Goal: Task Accomplishment & Management: Manage account settings

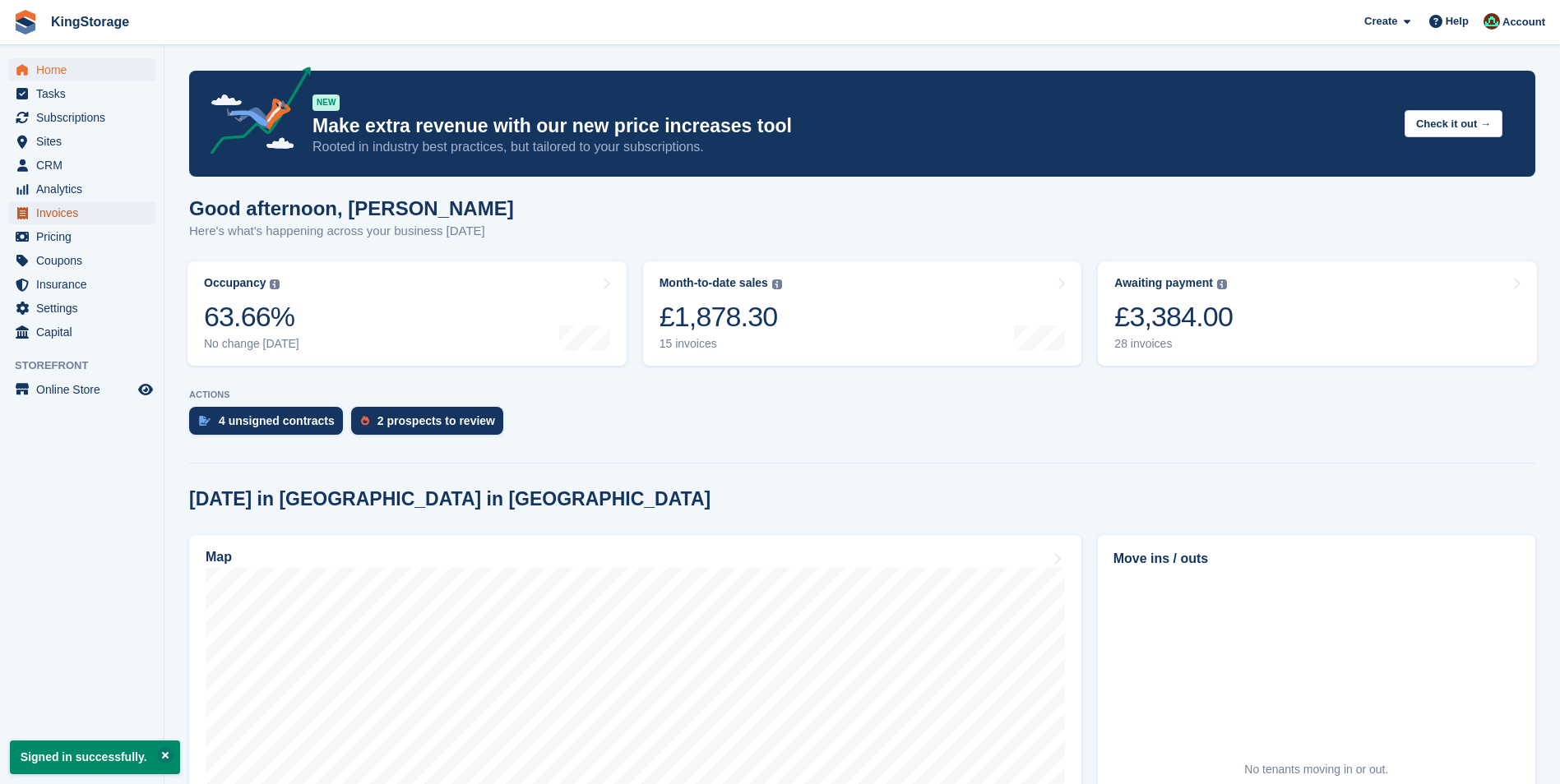
click at [57, 217] on span "Invoices" at bounding box center [85, 213] width 98 height 23
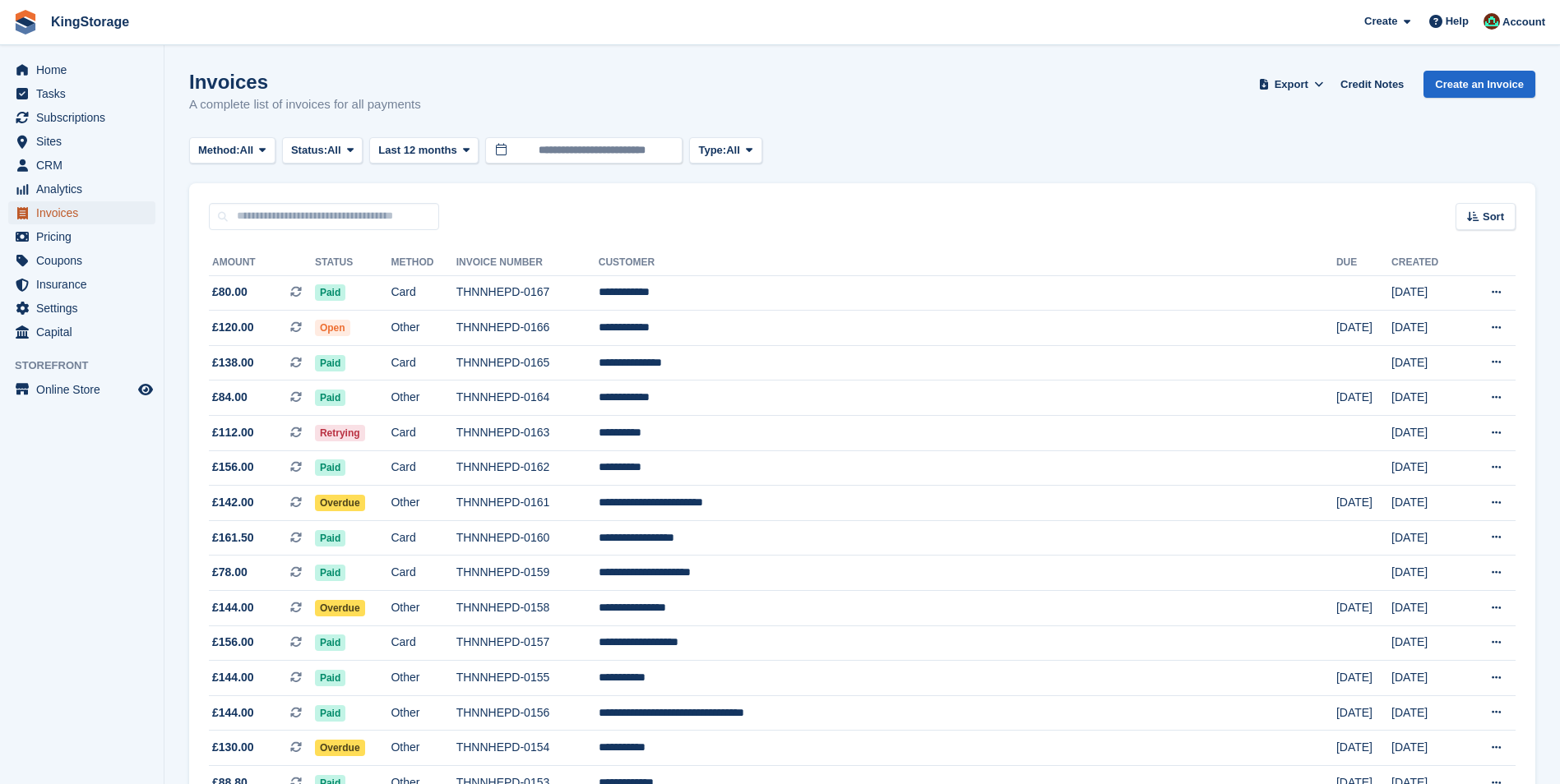
click at [71, 217] on span "Invoices" at bounding box center [85, 213] width 98 height 23
click at [1303, 88] on span "Export" at bounding box center [1292, 84] width 34 height 17
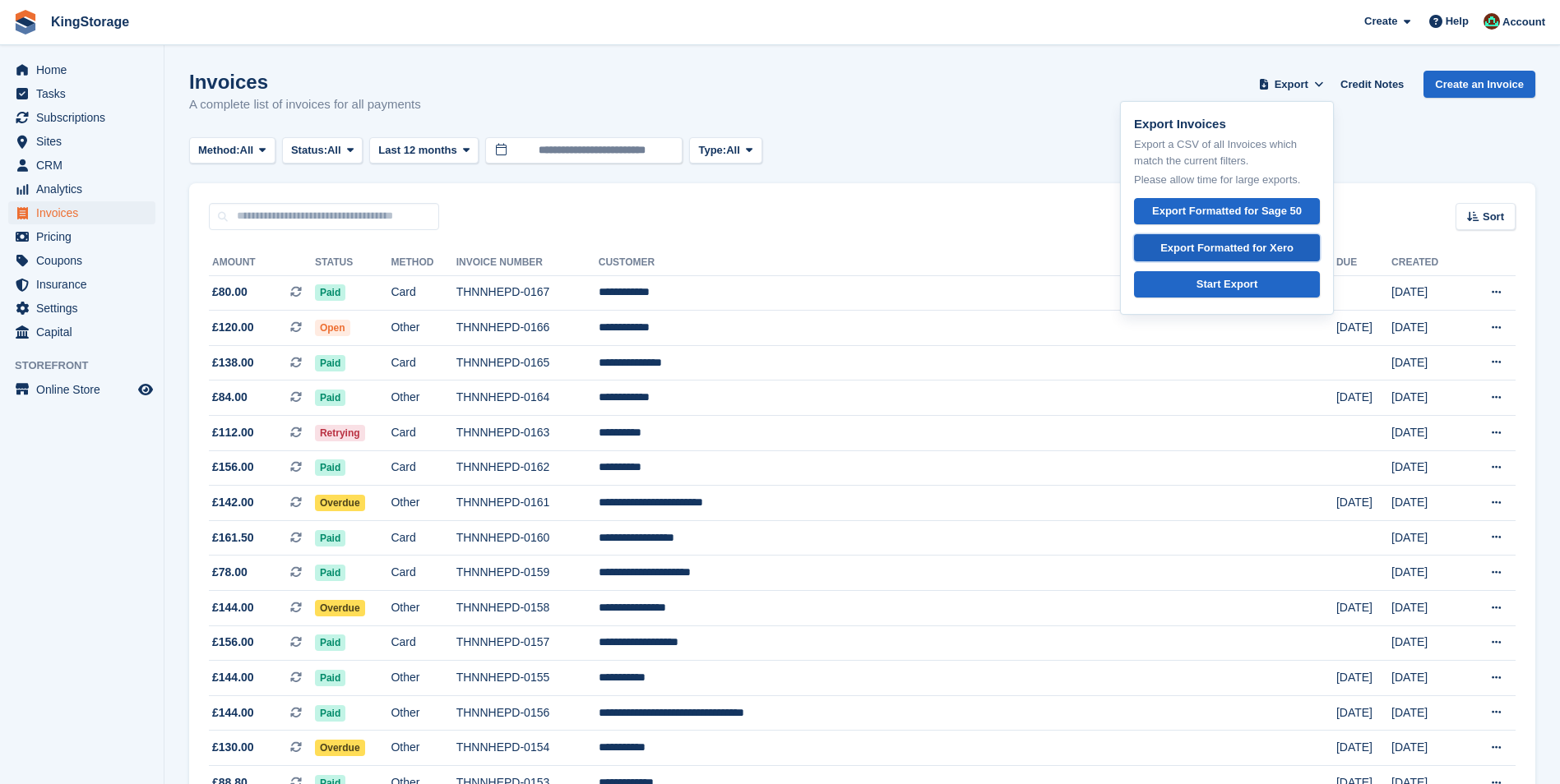
click at [1255, 249] on div "Export Formatted for Xero" at bounding box center [1227, 248] width 133 height 17
click at [598, 143] on input "**********" at bounding box center [584, 150] width 198 height 27
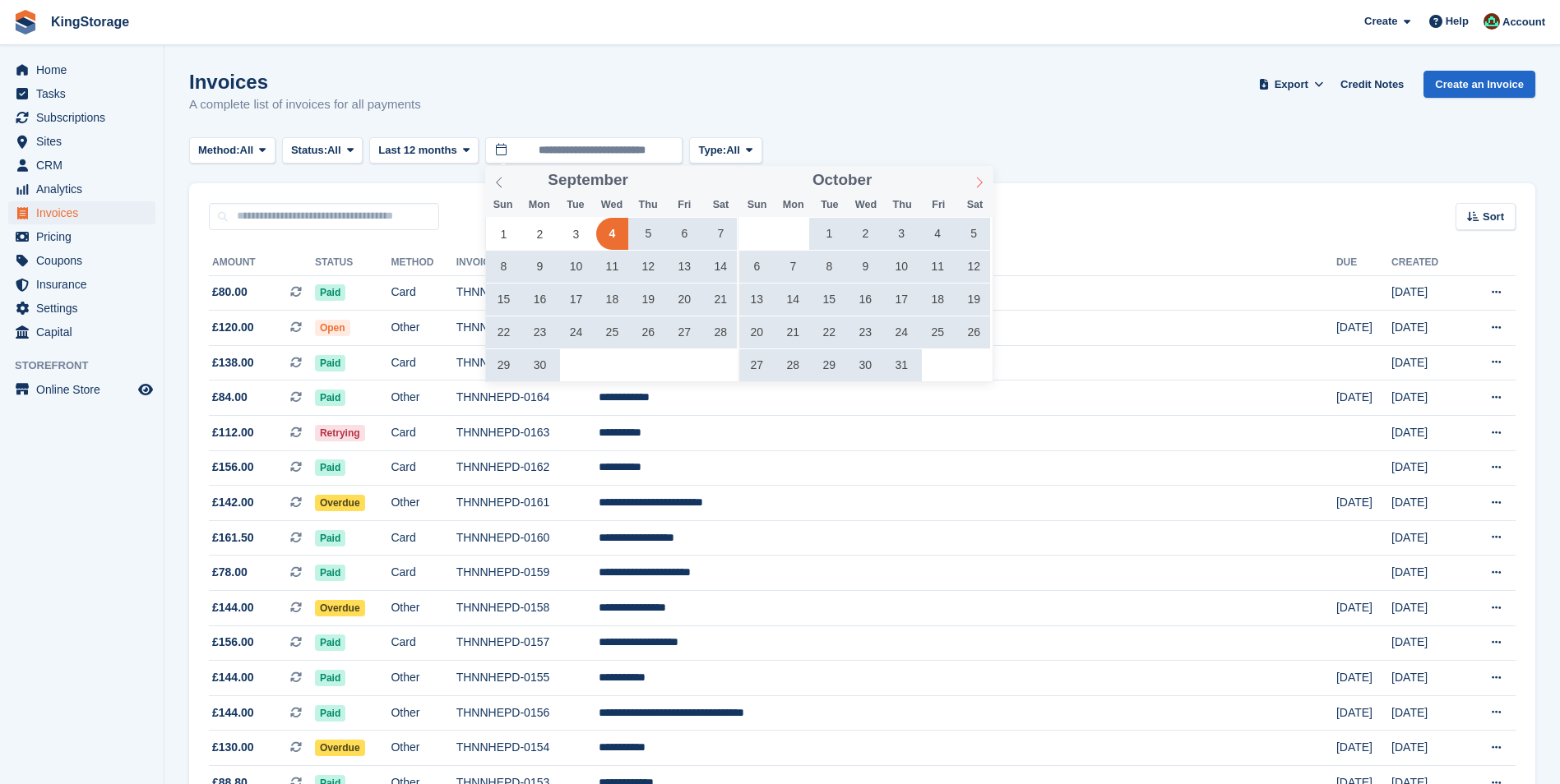
click at [978, 183] on icon at bounding box center [979, 183] width 12 height 12
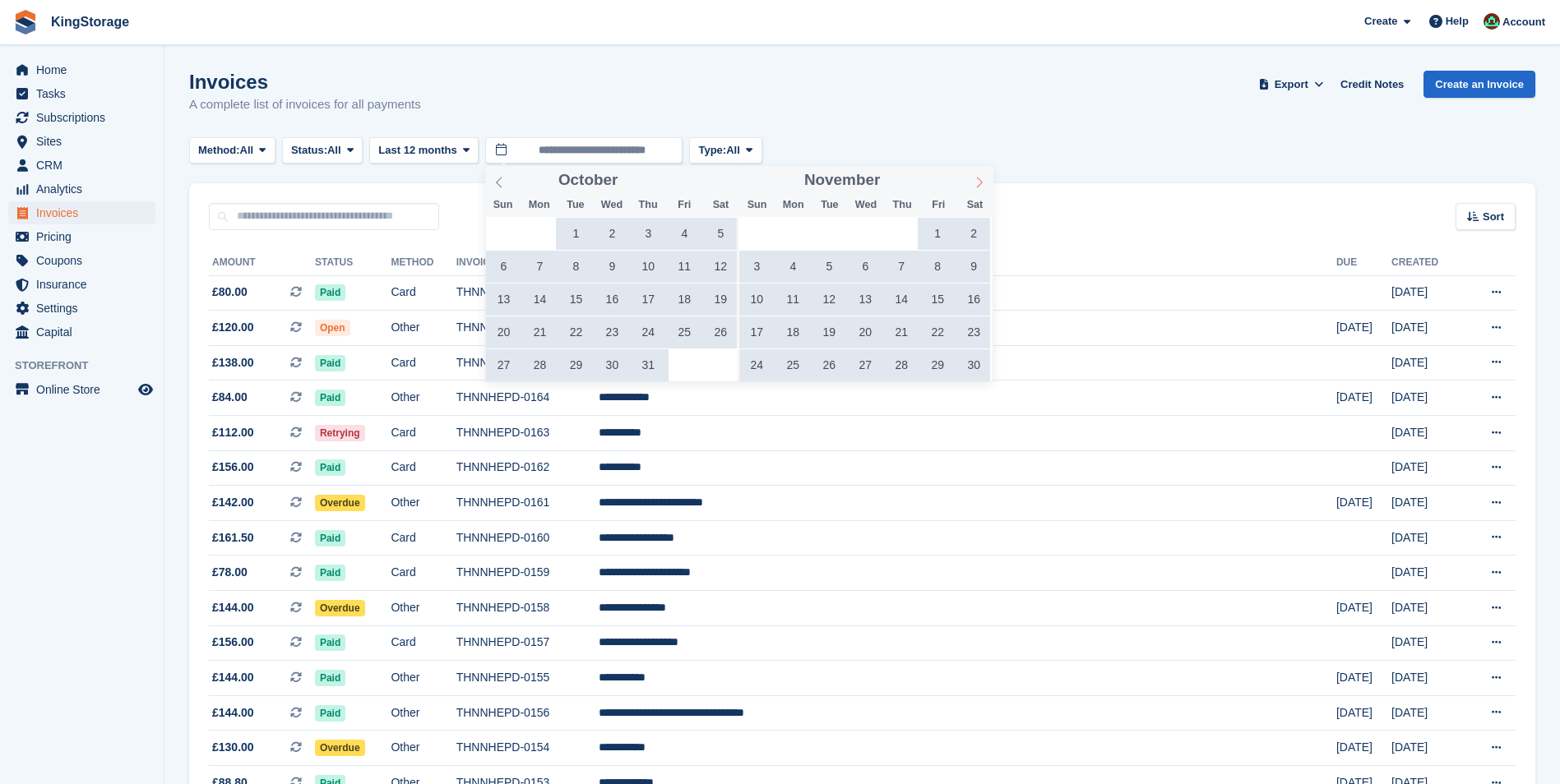
click at [978, 183] on icon at bounding box center [979, 183] width 12 height 12
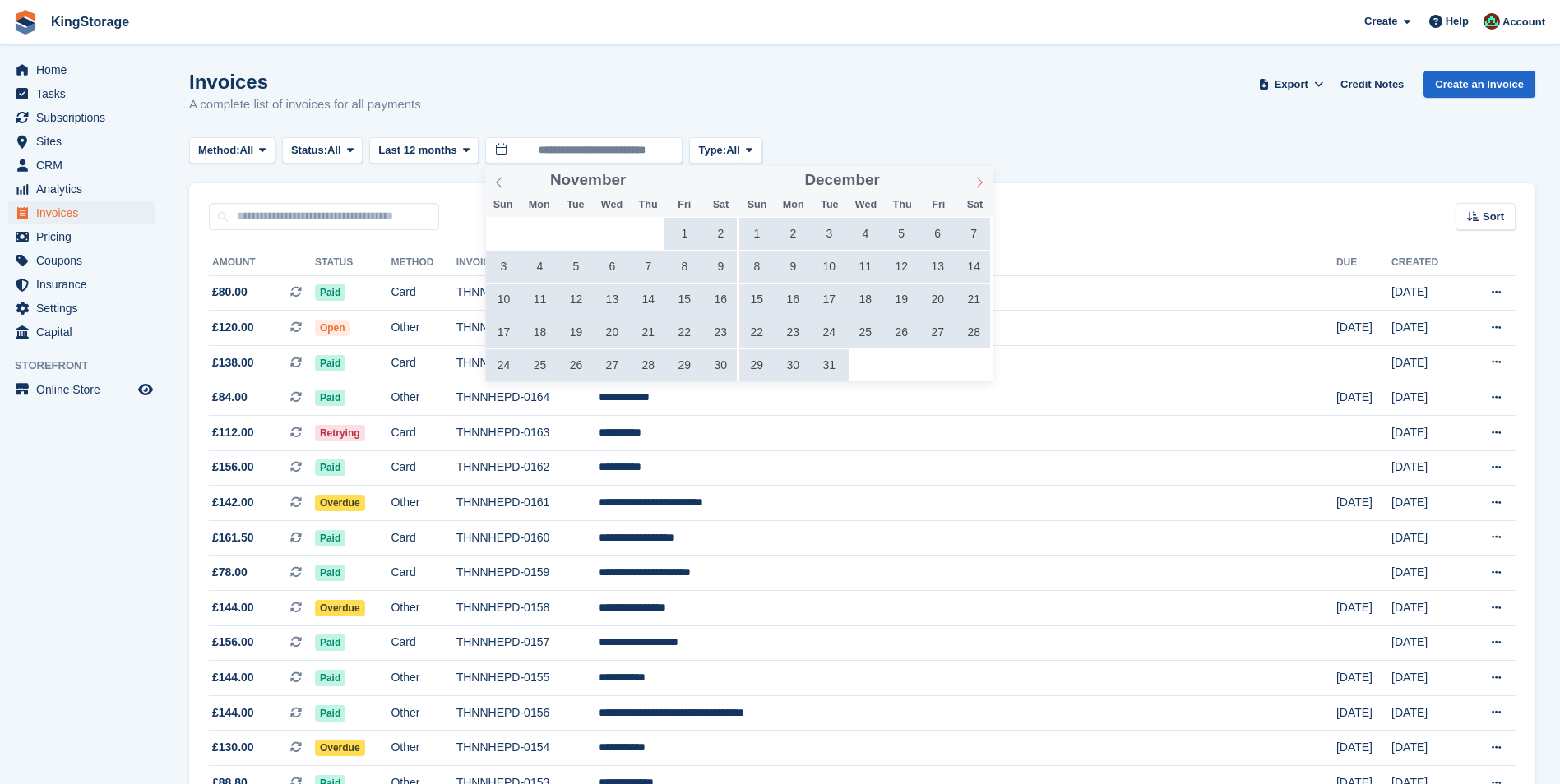
click at [978, 183] on icon at bounding box center [979, 183] width 12 height 12
type input "****"
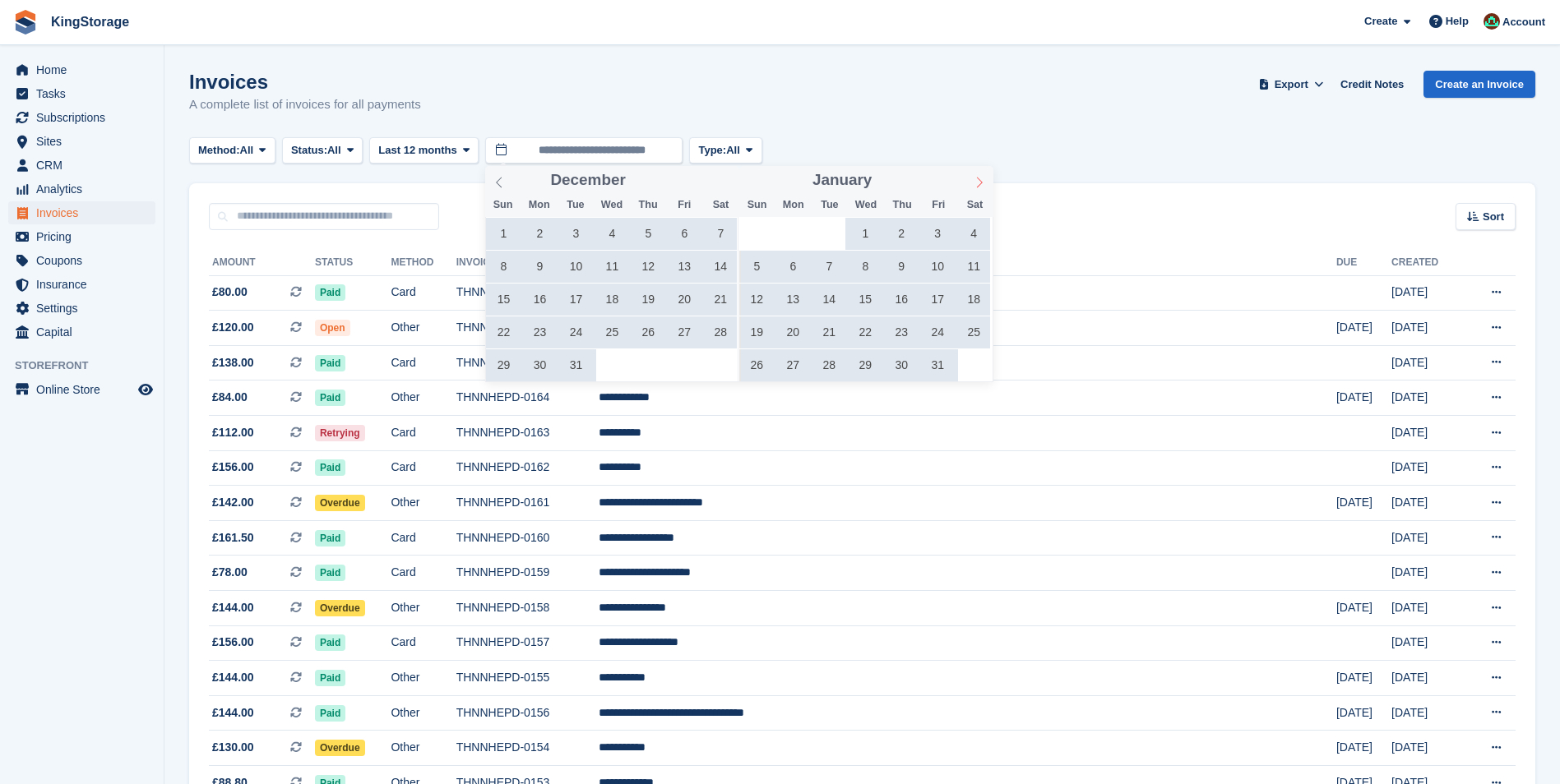
click at [978, 183] on icon at bounding box center [979, 183] width 12 height 12
type input "****"
click at [978, 183] on icon at bounding box center [979, 183] width 12 height 12
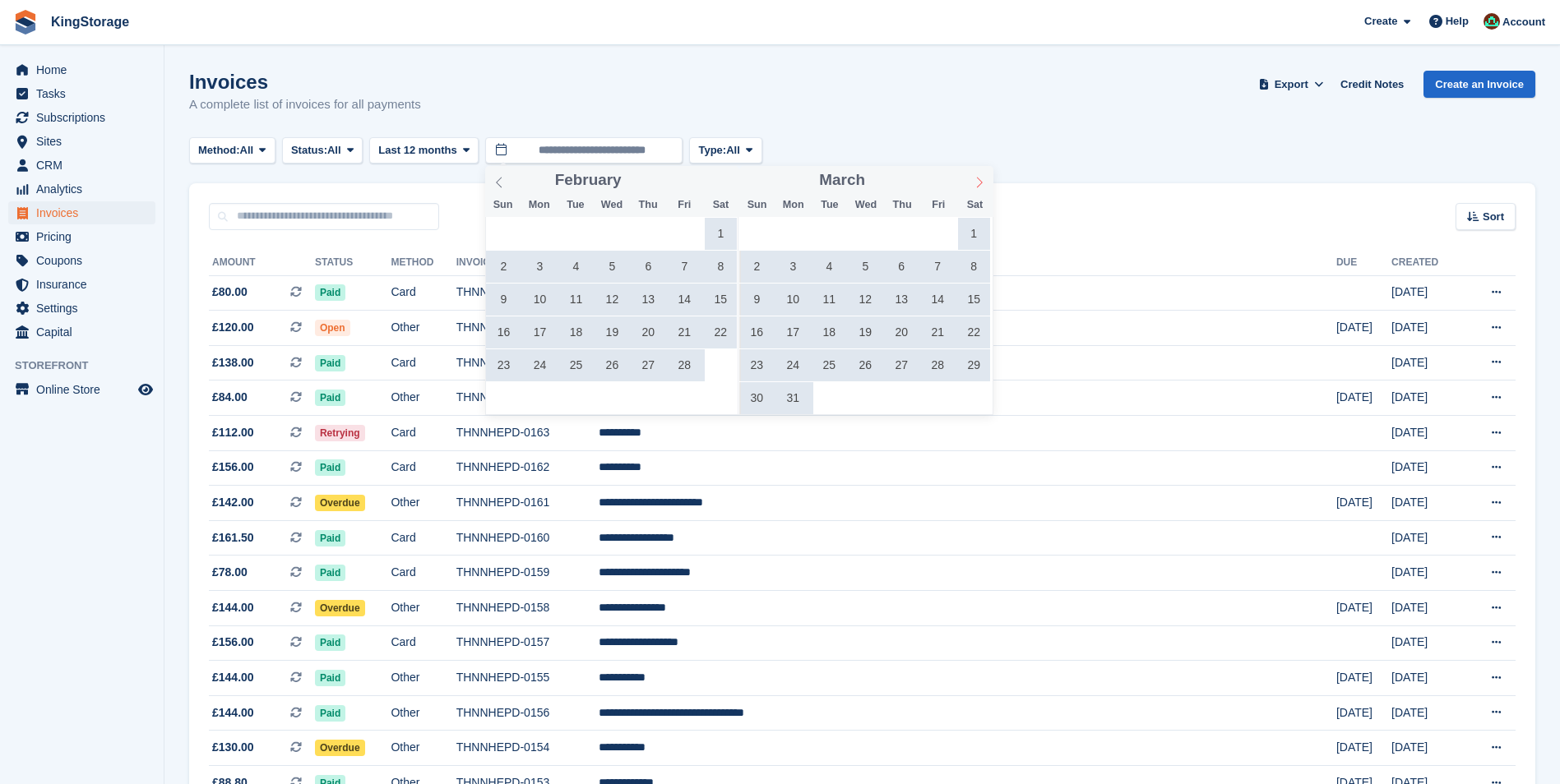
click at [978, 183] on icon at bounding box center [979, 183] width 12 height 12
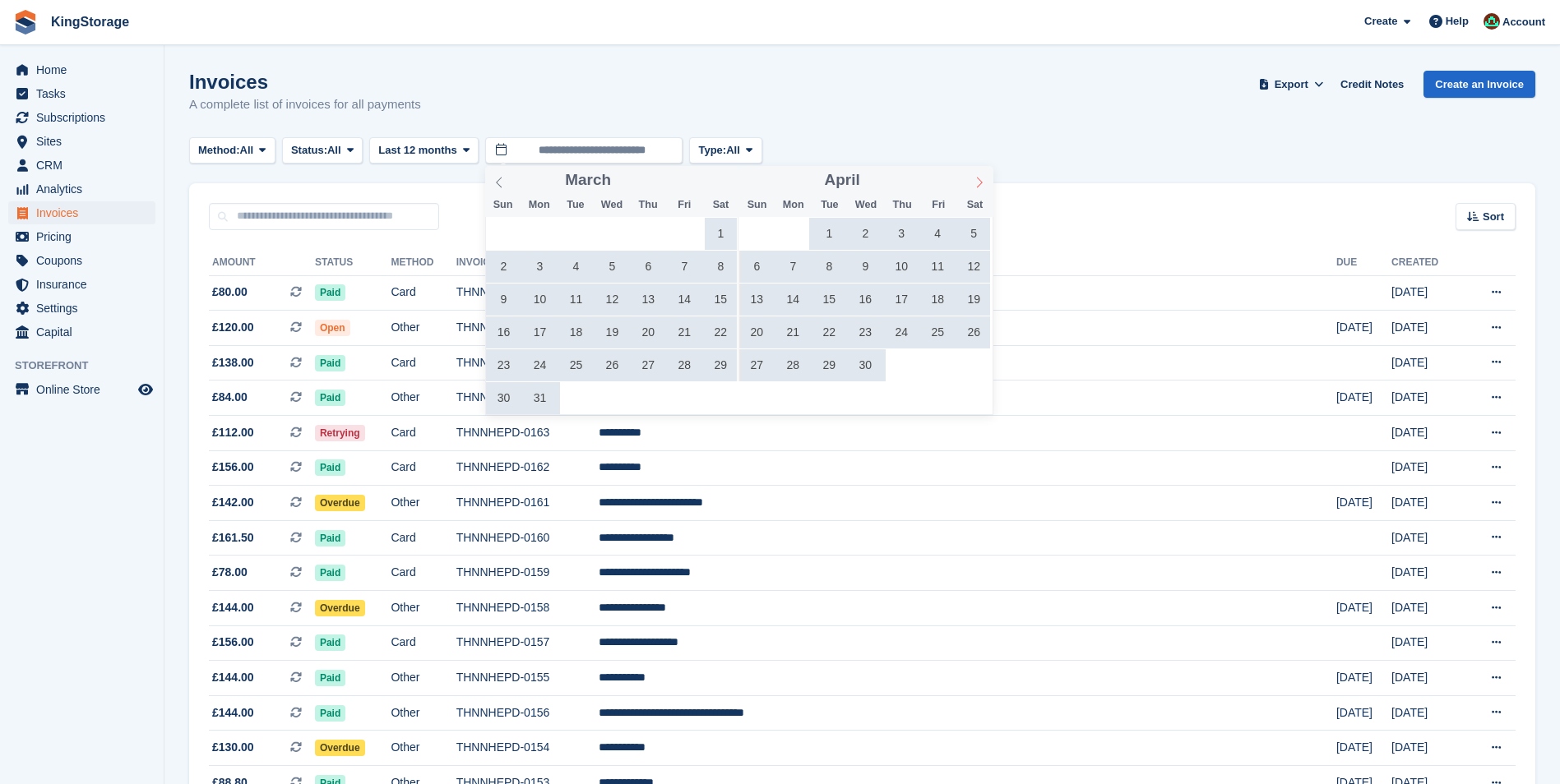
click at [978, 183] on icon at bounding box center [979, 183] width 12 height 12
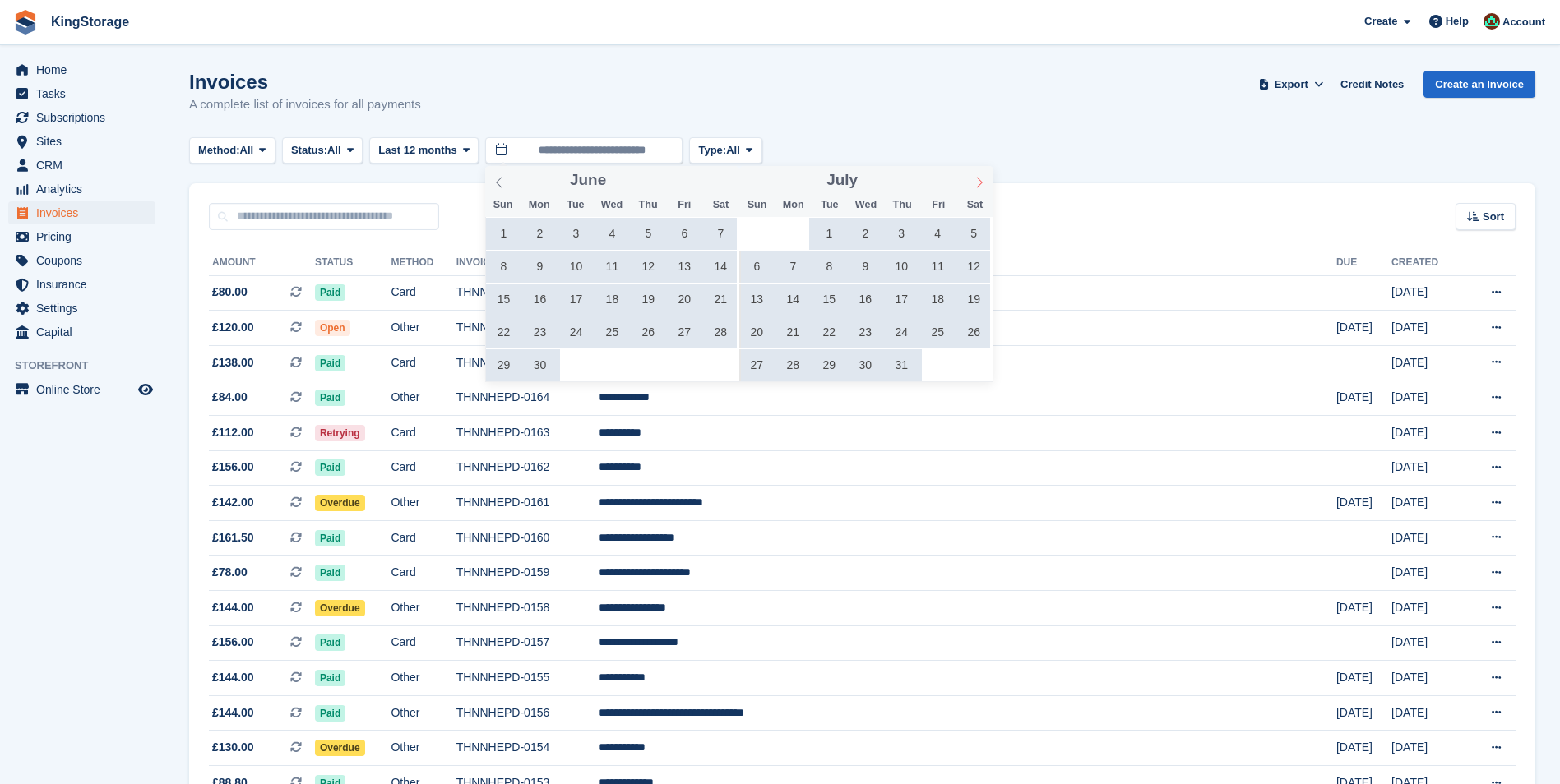
click at [978, 183] on icon at bounding box center [979, 183] width 12 height 12
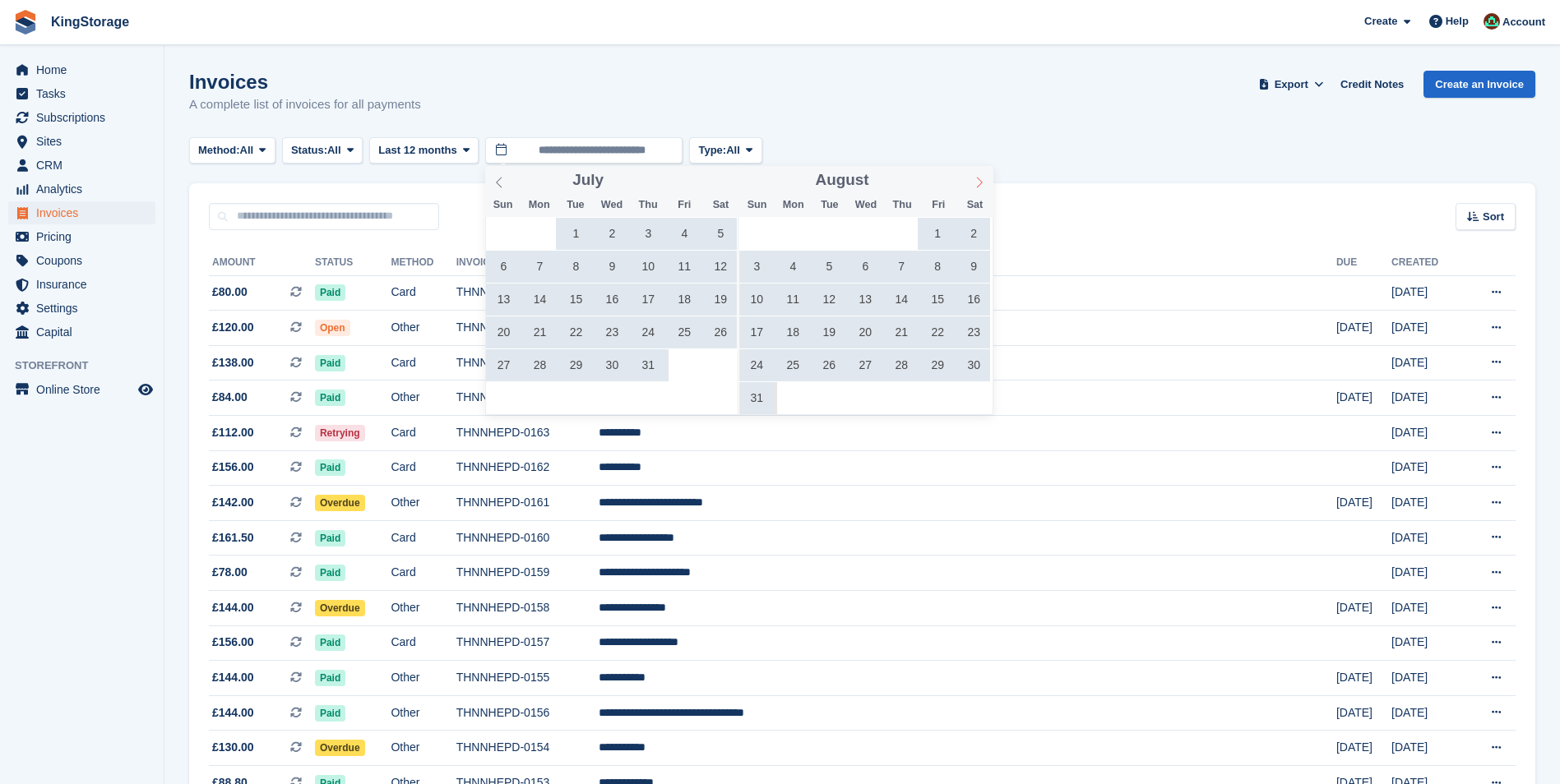
click at [978, 183] on icon at bounding box center [979, 183] width 12 height 12
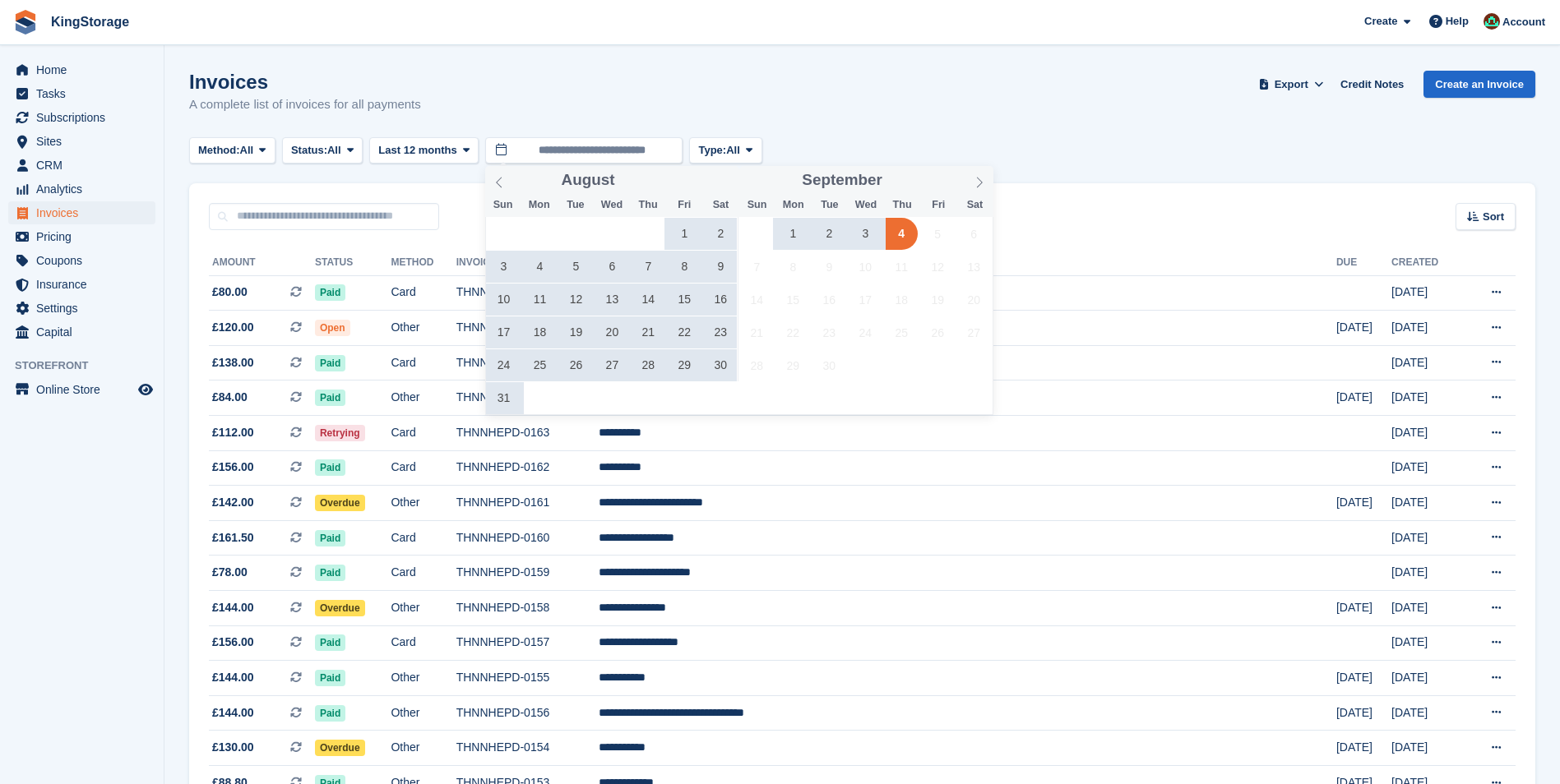
drag, startPoint x: 978, startPoint y: 183, endPoint x: 895, endPoint y: 235, distance: 97.9
click at [895, 235] on span "4" at bounding box center [902, 234] width 32 height 32
type input "**********"
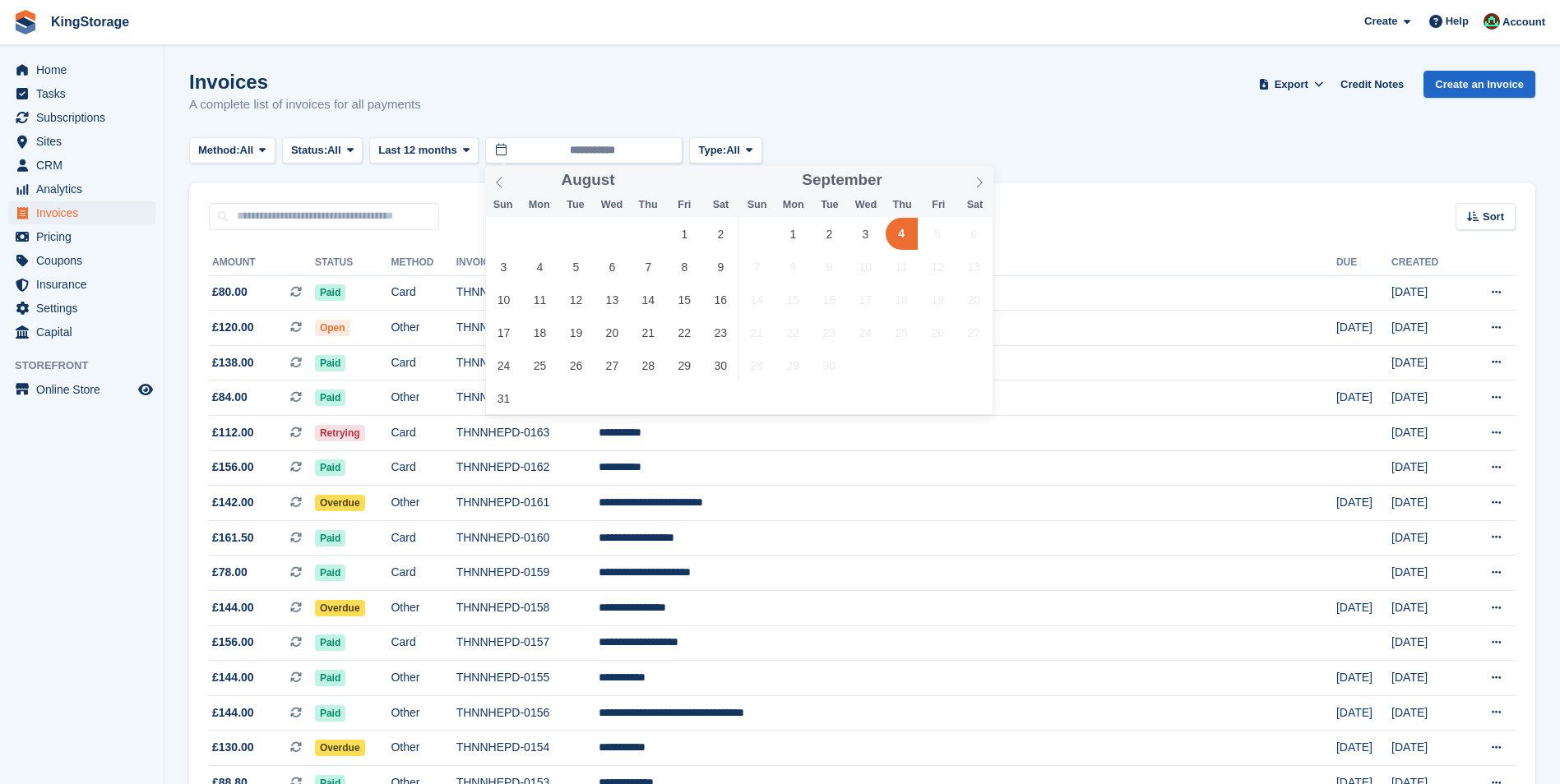
type input "****"
click at [1102, 139] on div "Method: All All Bank Transfer Cash Cheque Debit/Credit Card Direct Debit SEPA D…" at bounding box center [862, 150] width 1346 height 27
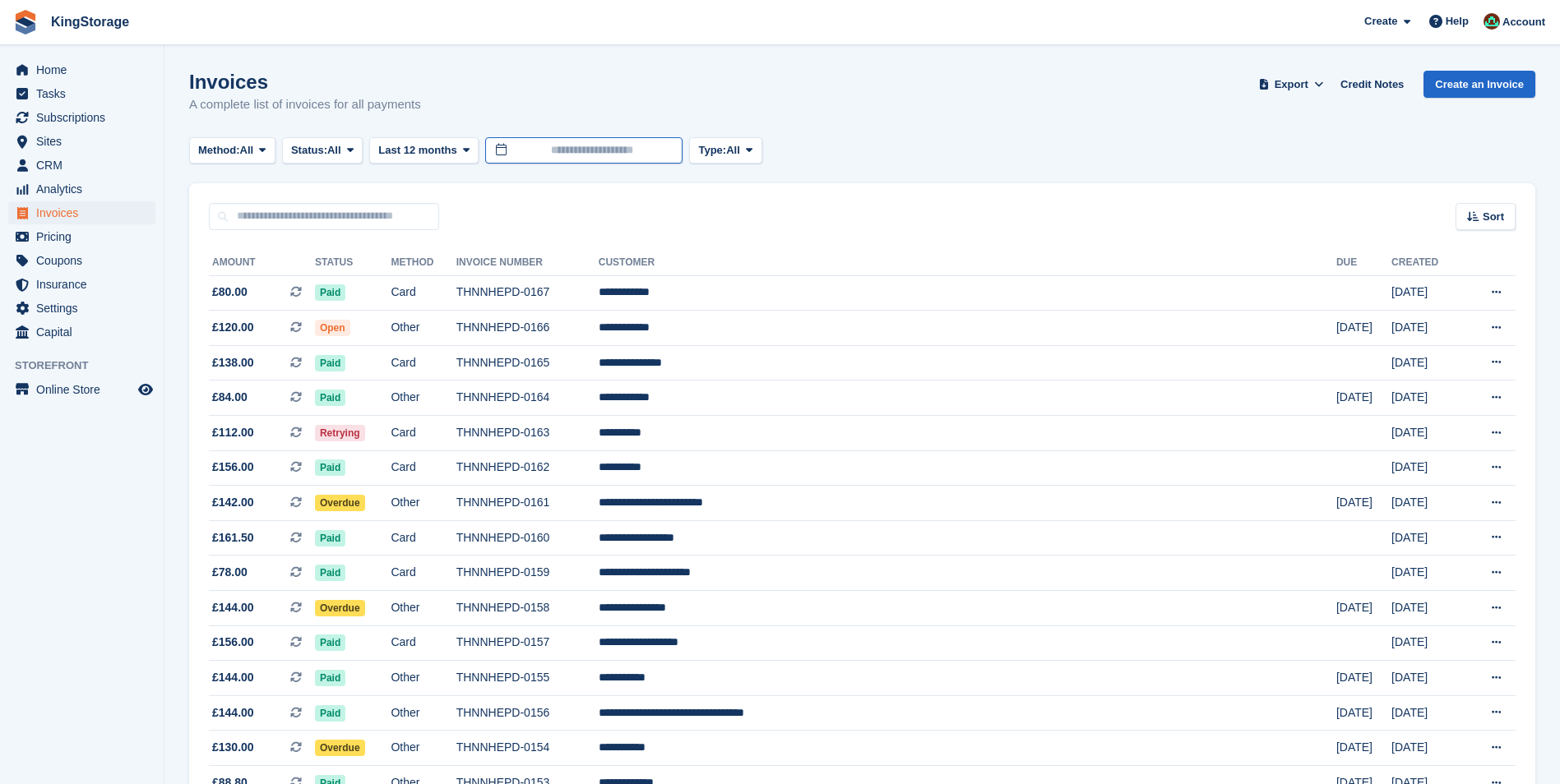
click at [616, 150] on input "text" at bounding box center [584, 150] width 198 height 27
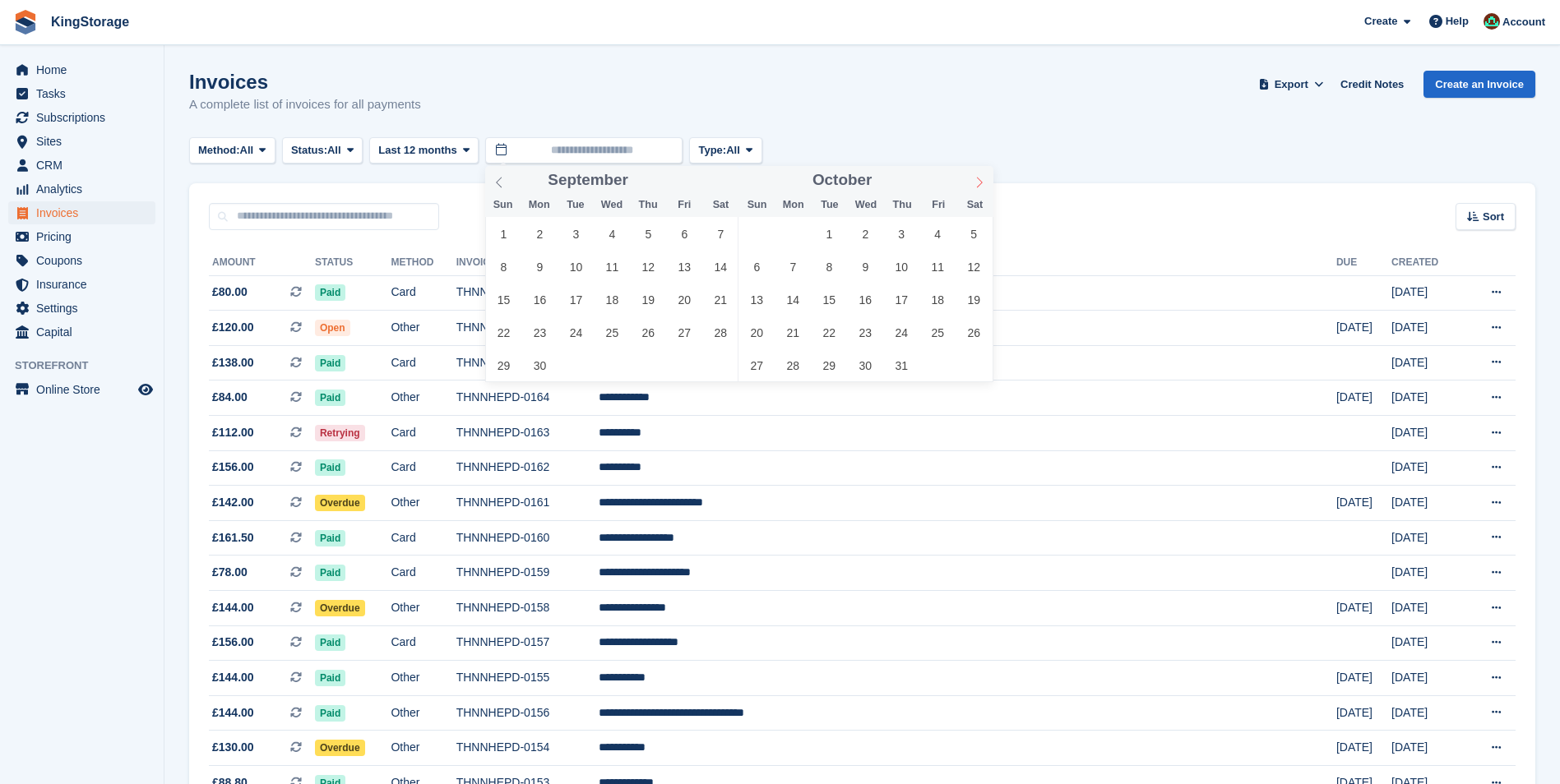
click at [978, 183] on icon at bounding box center [979, 183] width 12 height 12
click at [978, 182] on icon at bounding box center [979, 183] width 12 height 12
type input "****"
click at [978, 182] on icon at bounding box center [979, 183] width 12 height 12
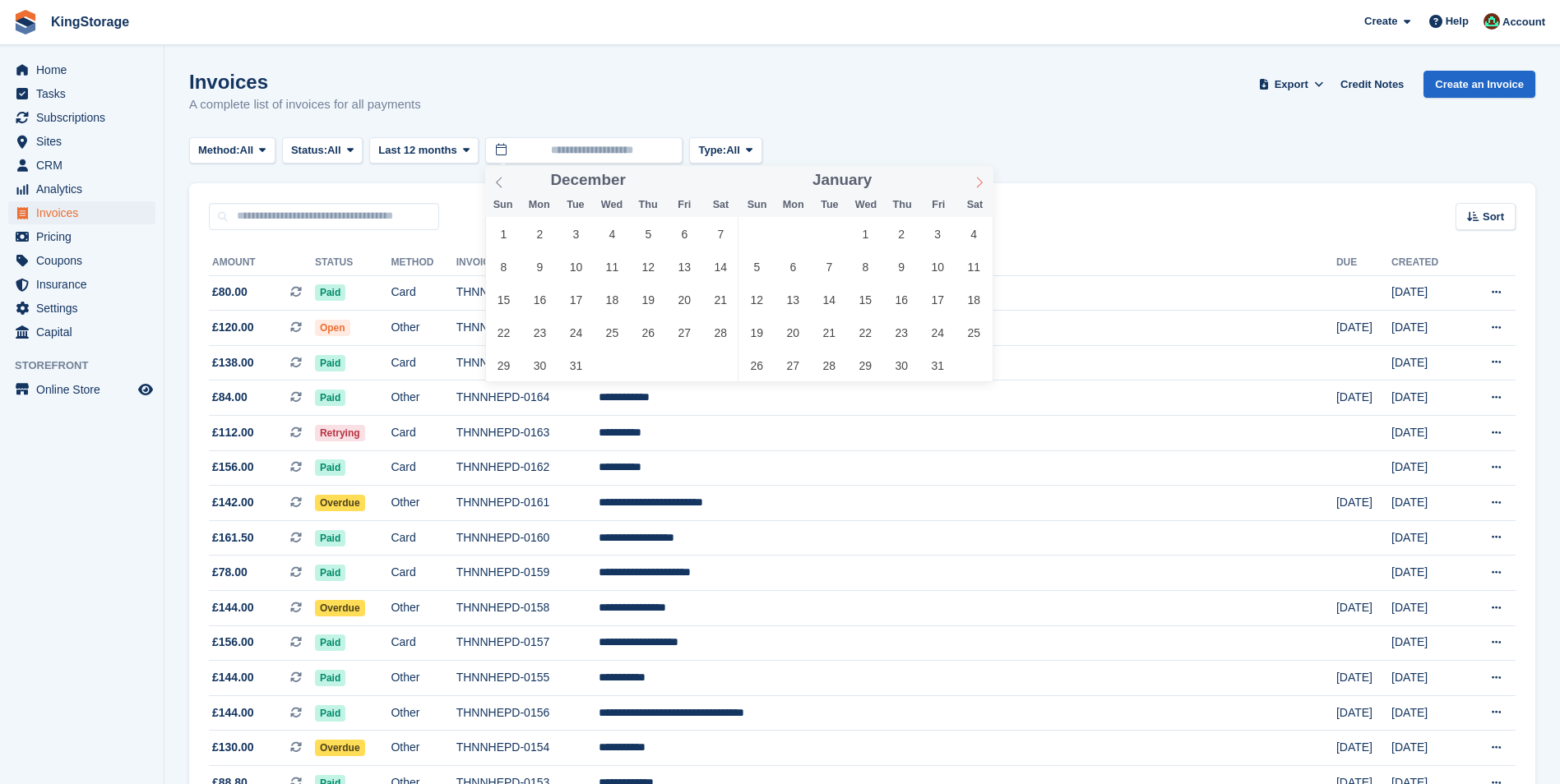
type input "****"
click at [978, 182] on icon at bounding box center [979, 183] width 12 height 12
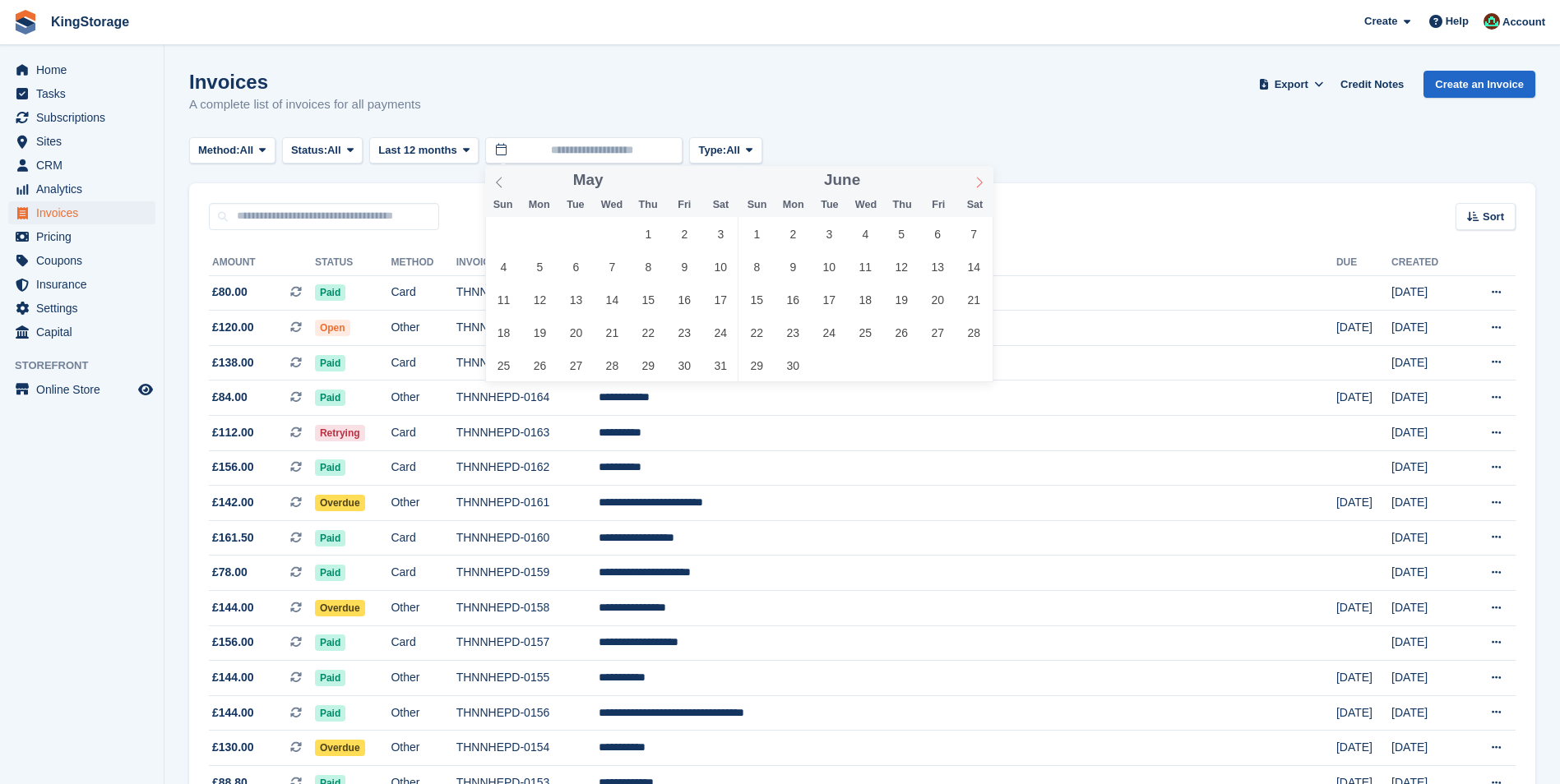
click at [978, 182] on icon at bounding box center [979, 183] width 12 height 12
drag, startPoint x: 978, startPoint y: 182, endPoint x: 900, endPoint y: 231, distance: 92.1
click at [900, 231] on span "4" at bounding box center [902, 234] width 32 height 32
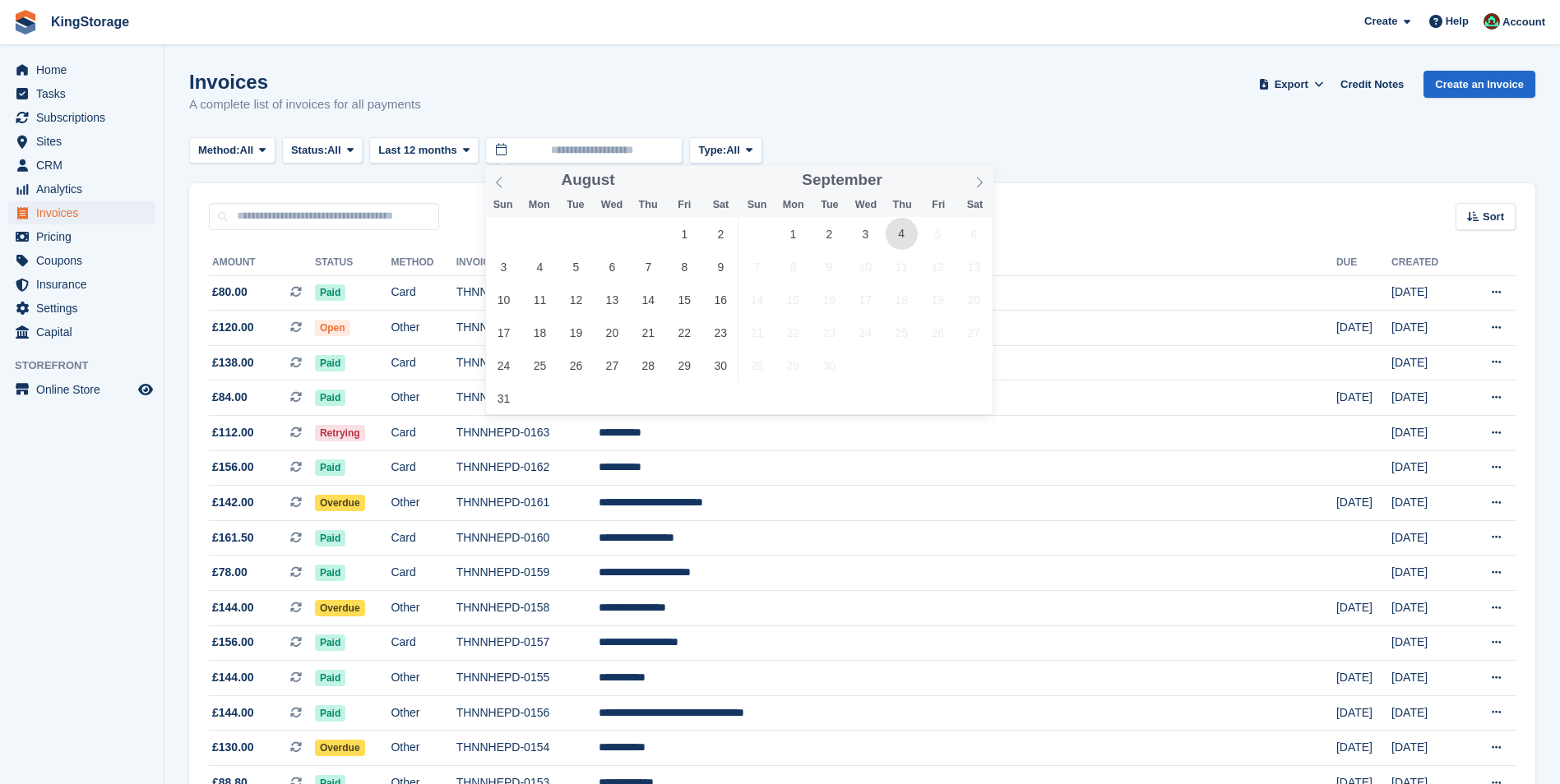
type input "**********"
click at [901, 232] on span "4" at bounding box center [902, 234] width 32 height 32
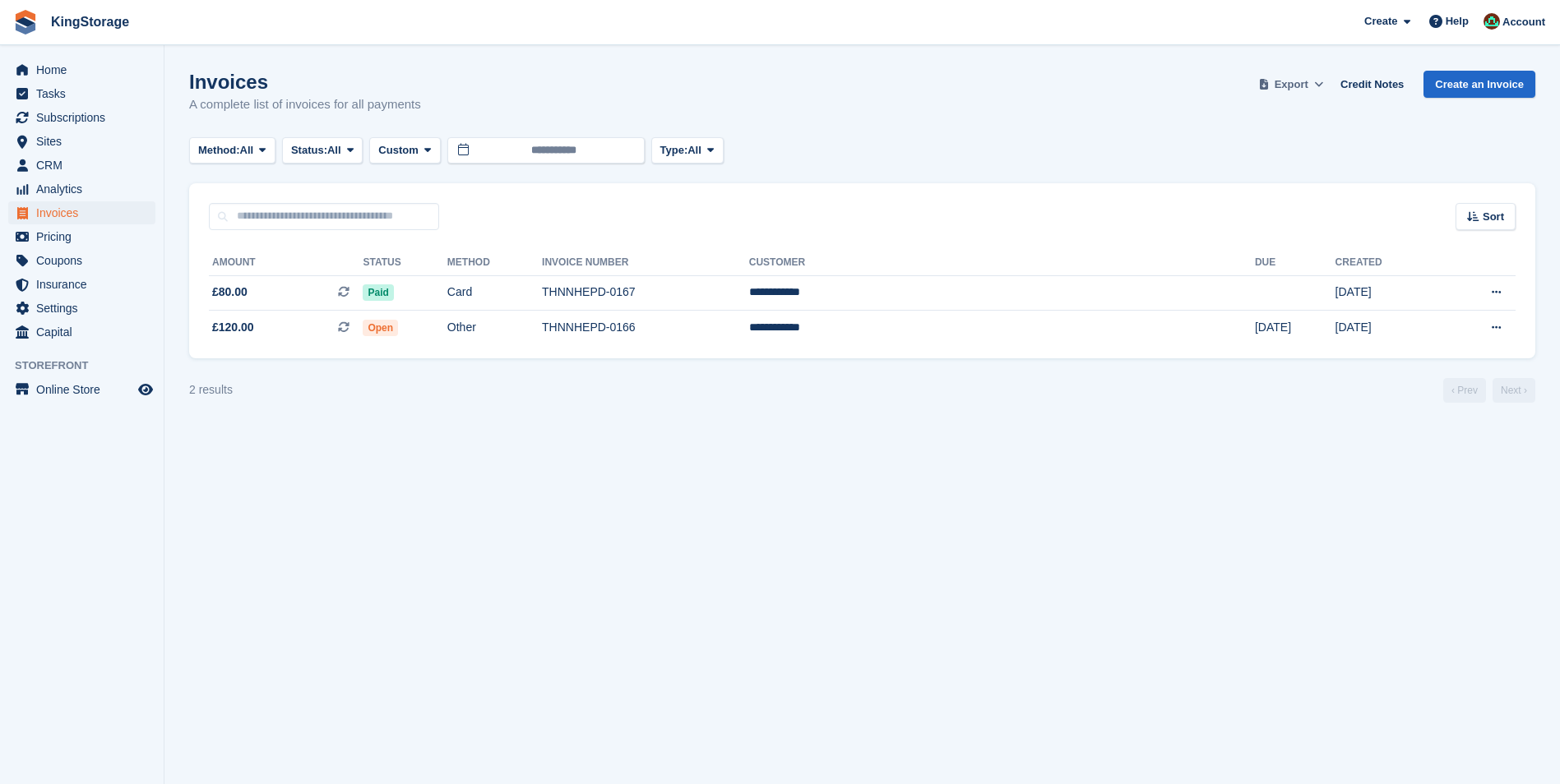
click at [1307, 86] on span "Export" at bounding box center [1292, 84] width 34 height 17
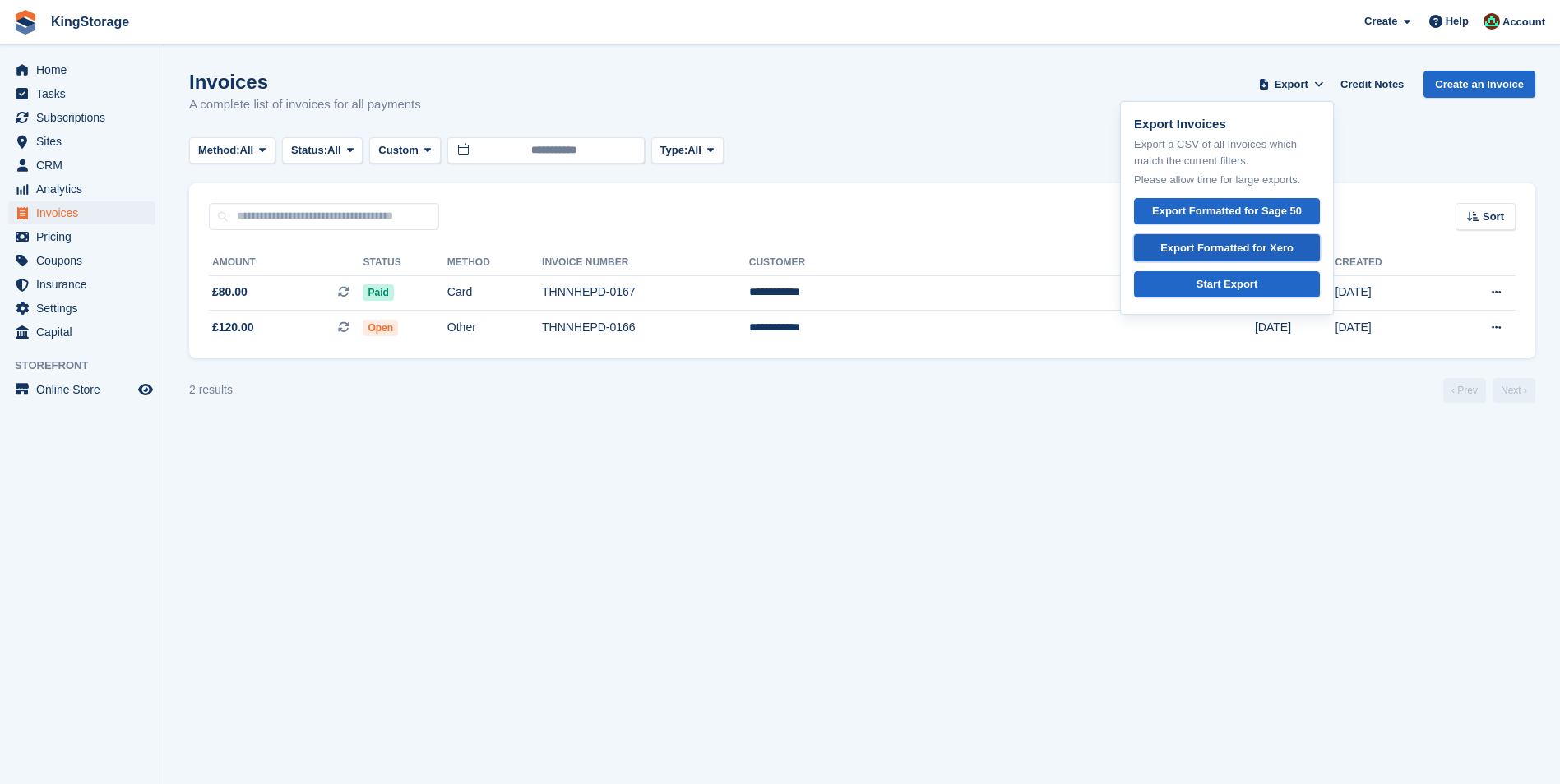
click at [1217, 244] on div "Export Formatted for Xero" at bounding box center [1227, 248] width 133 height 17
click at [68, 220] on span "Invoices" at bounding box center [85, 213] width 98 height 23
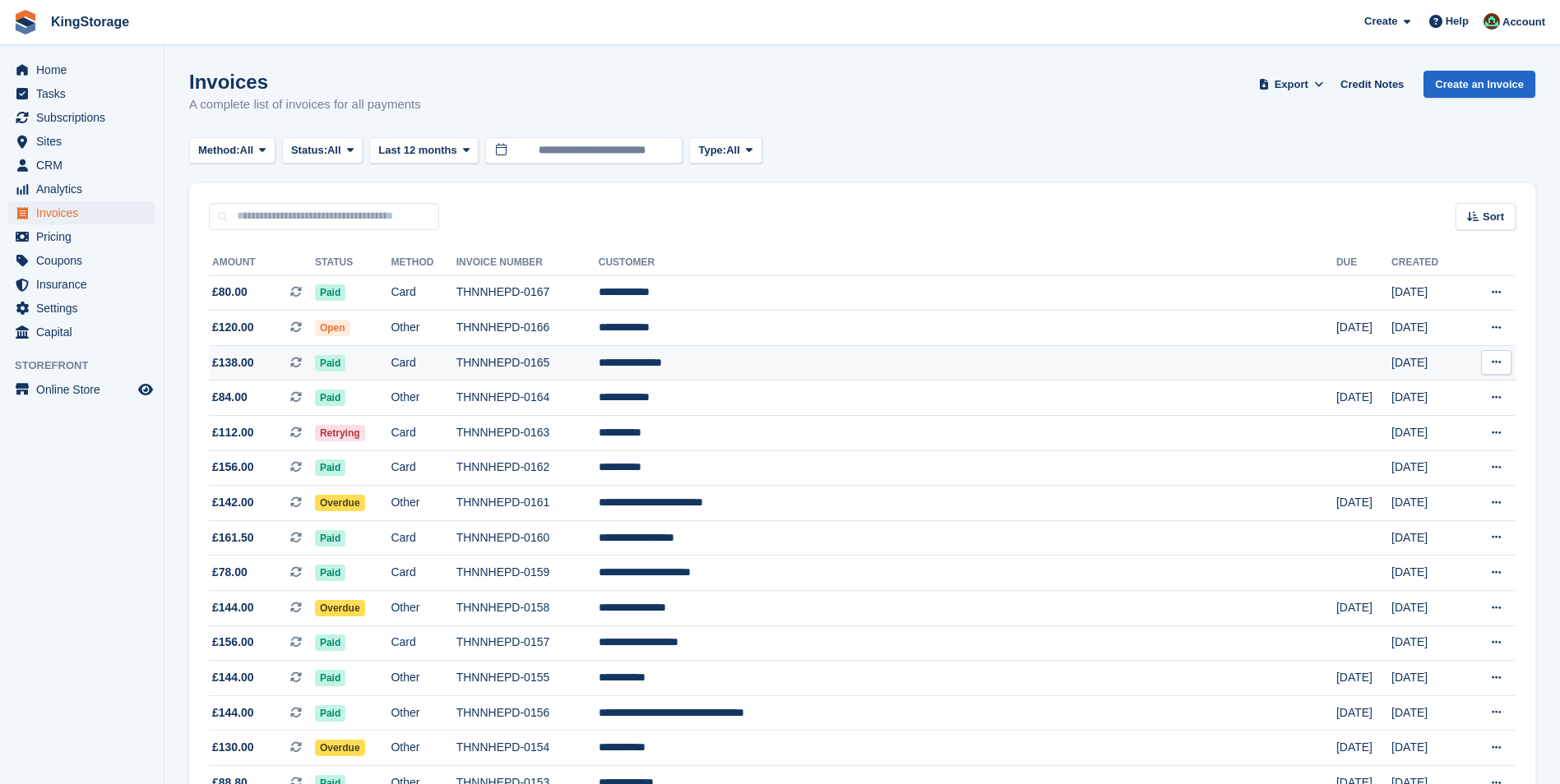
click at [599, 367] on td "THNNHEPD-0165" at bounding box center [527, 363] width 142 height 36
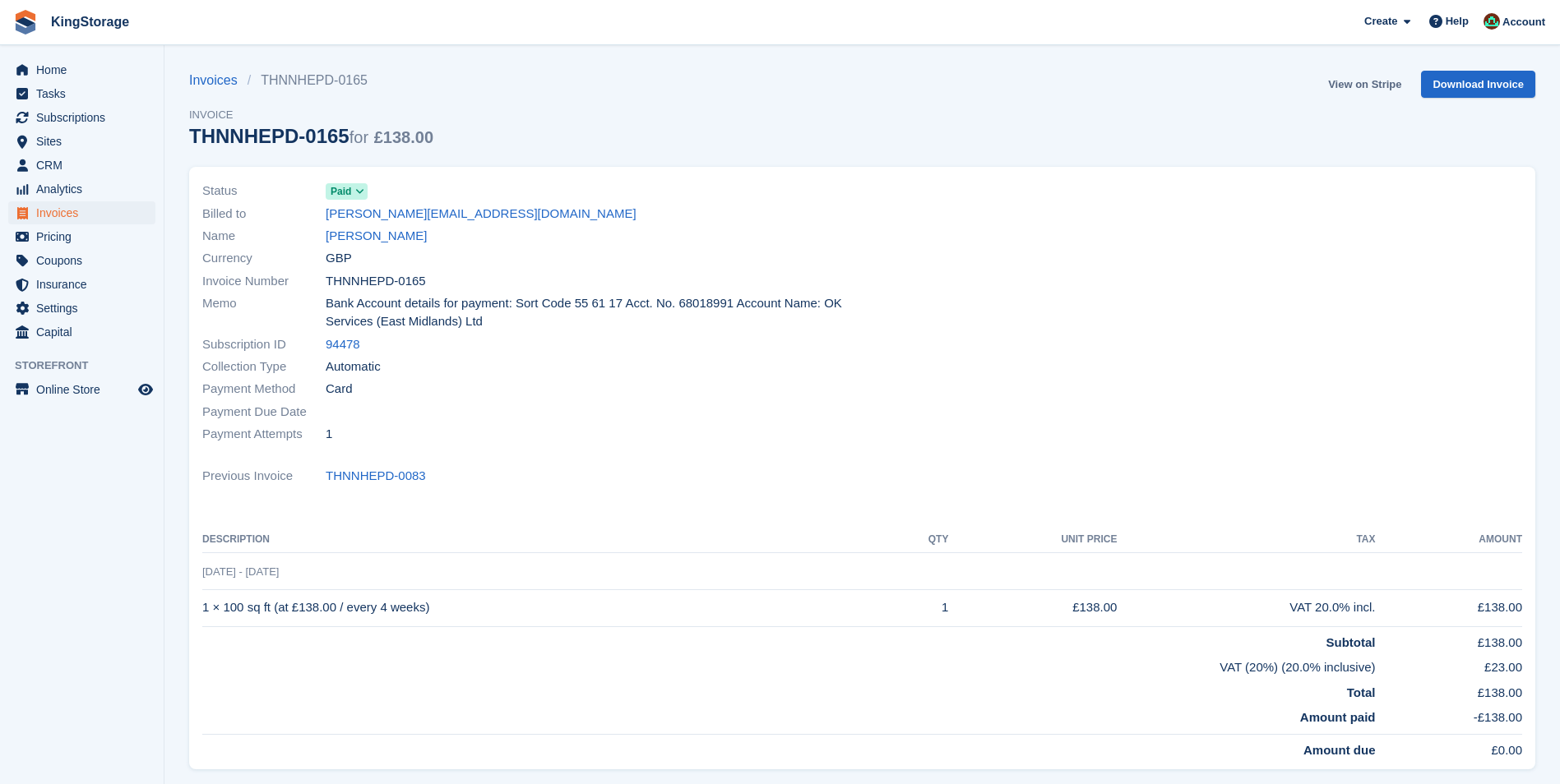
click at [1377, 89] on link "View on Stripe" at bounding box center [1364, 83] width 87 height 27
click at [55, 145] on span "Sites" at bounding box center [85, 141] width 98 height 23
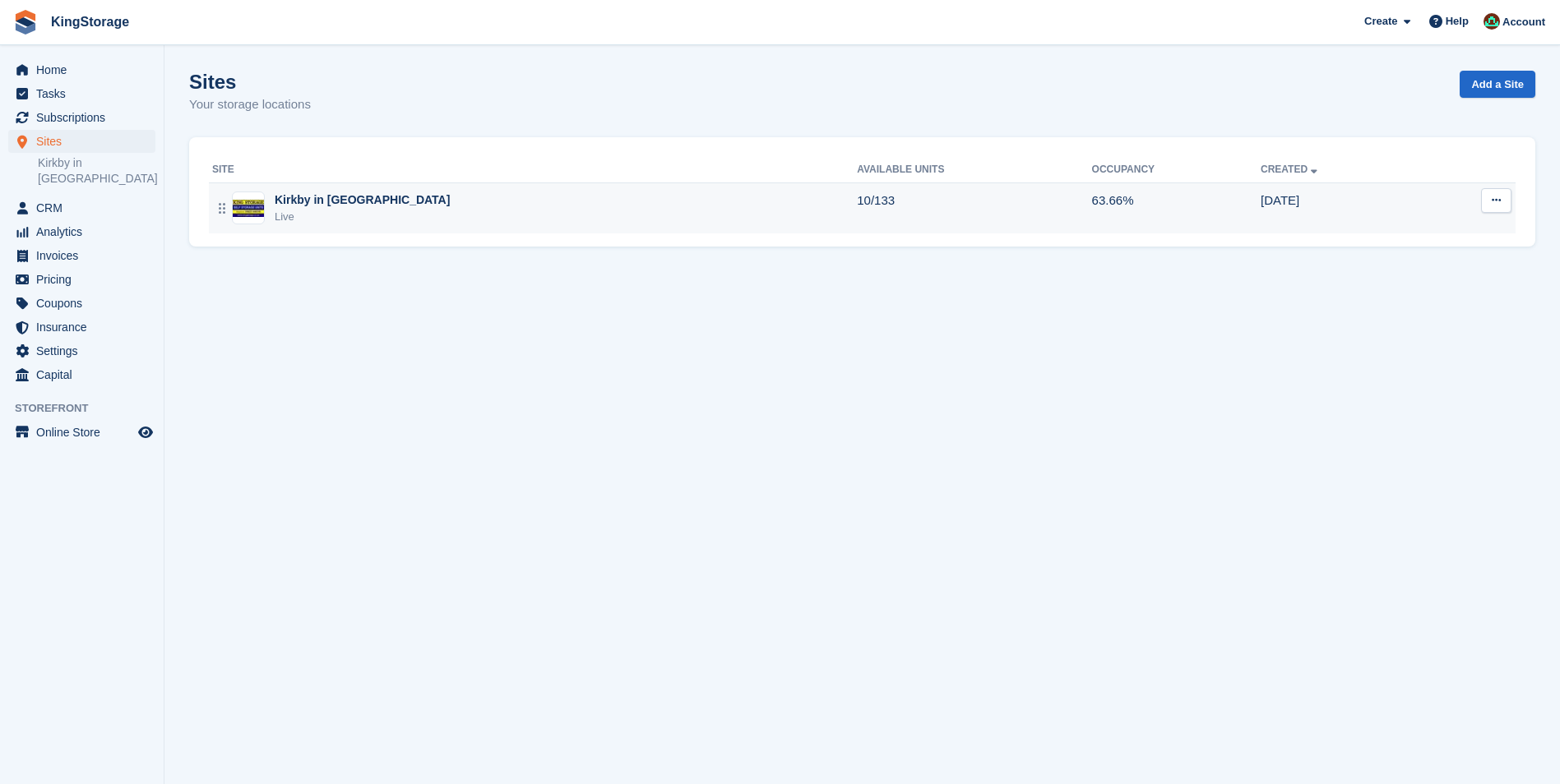
click at [298, 201] on div "Kirkby in [GEOGRAPHIC_DATA]" at bounding box center [362, 200] width 175 height 17
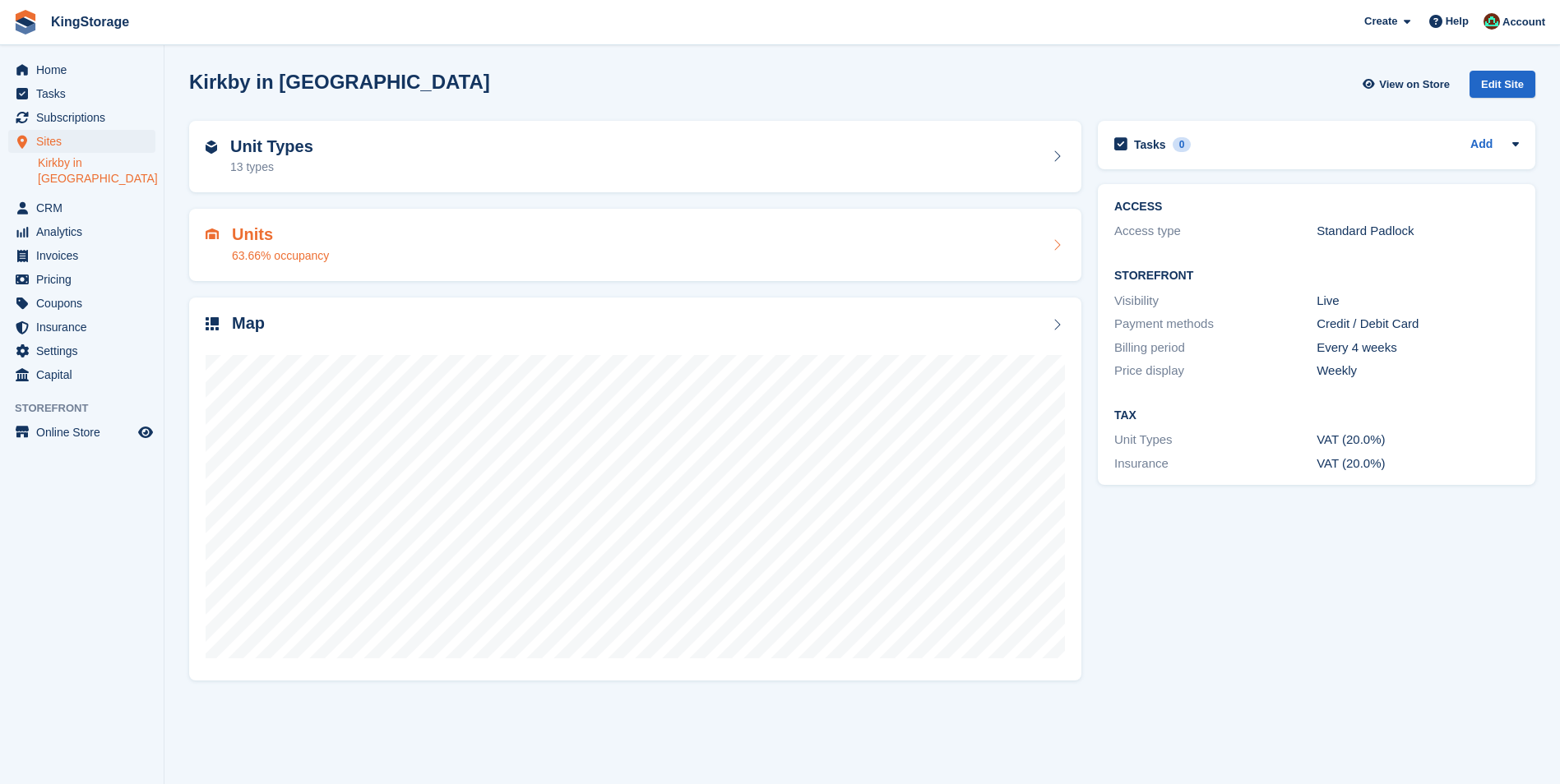
click at [293, 247] on div "63.66% occupancy" at bounding box center [280, 255] width 97 height 17
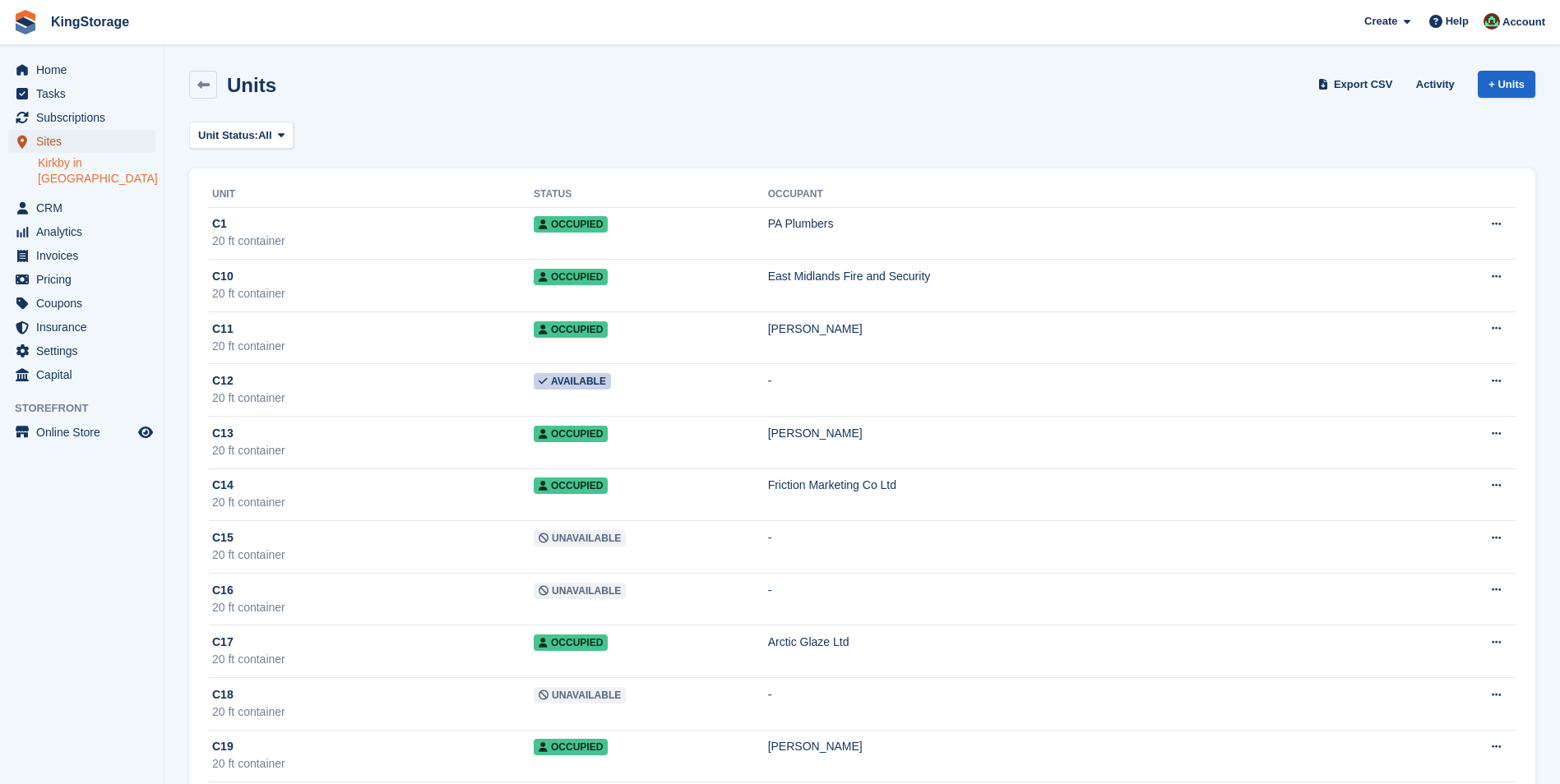
click at [61, 142] on span "Sites" at bounding box center [85, 141] width 98 height 23
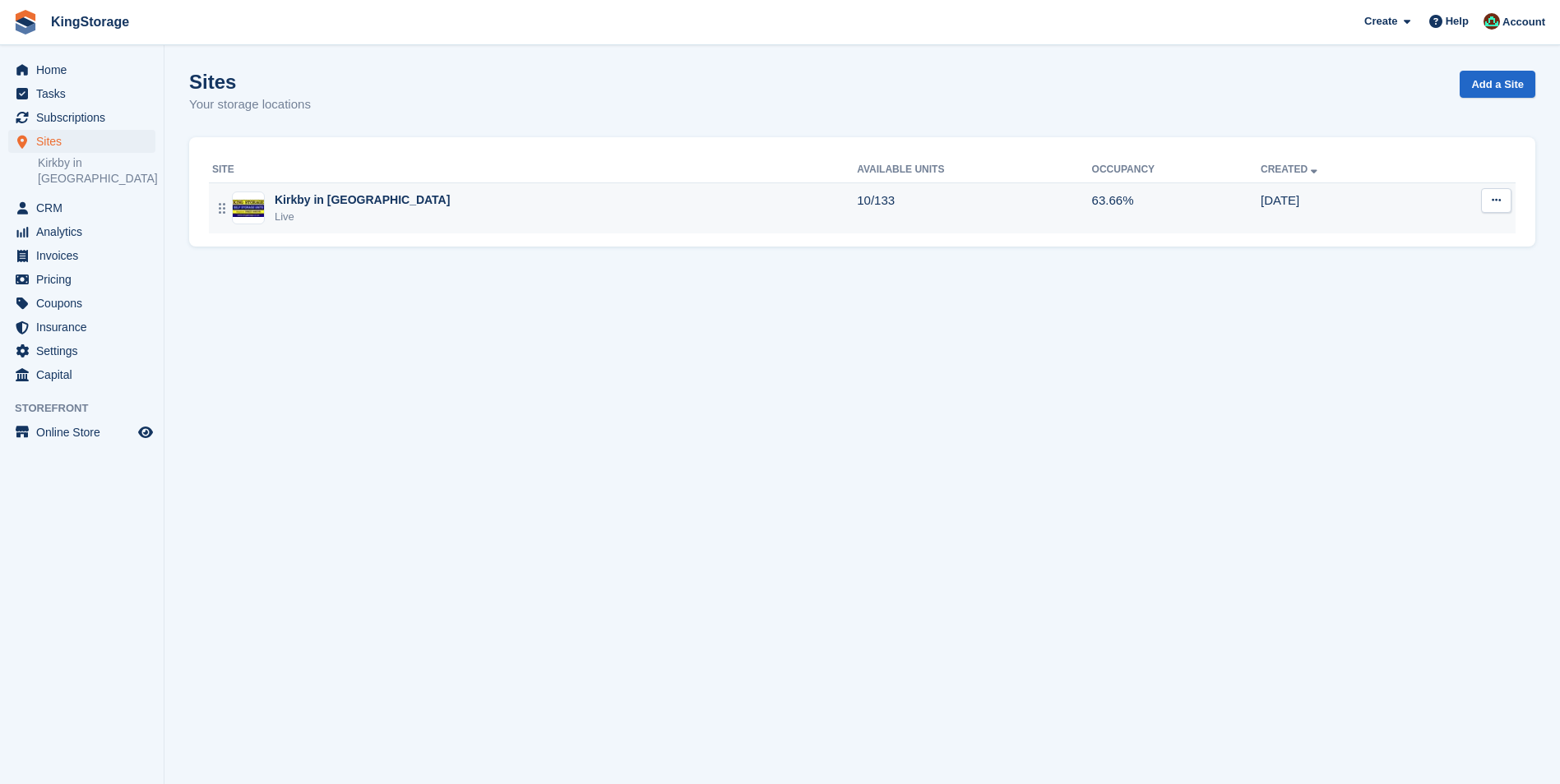
click at [266, 205] on div "Kirkby in [GEOGRAPHIC_DATA] Live" at bounding box center [534, 209] width 645 height 34
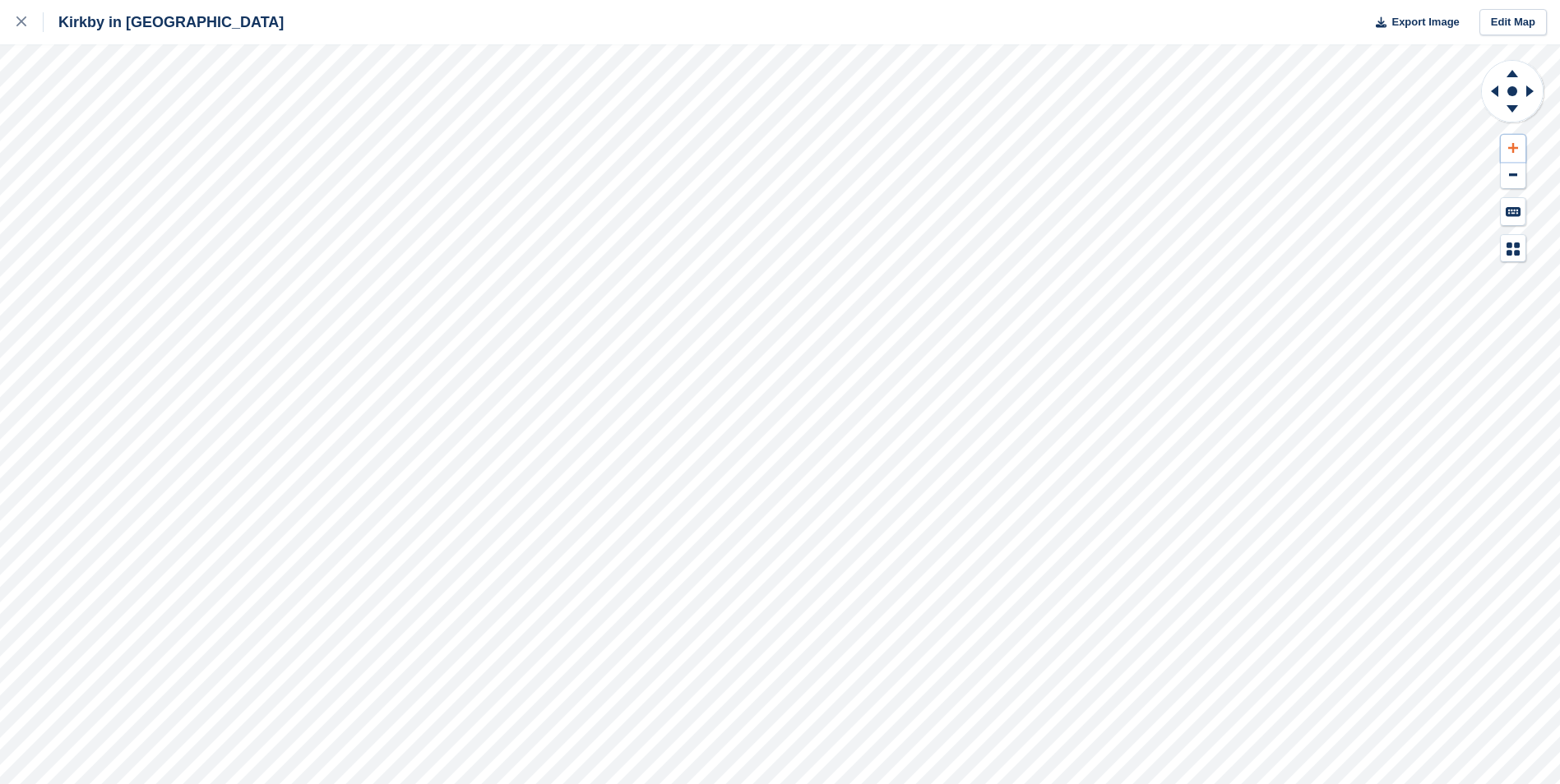
click at [1512, 144] on icon at bounding box center [1513, 148] width 10 height 10
click at [1513, 142] on icon at bounding box center [1513, 148] width 10 height 12
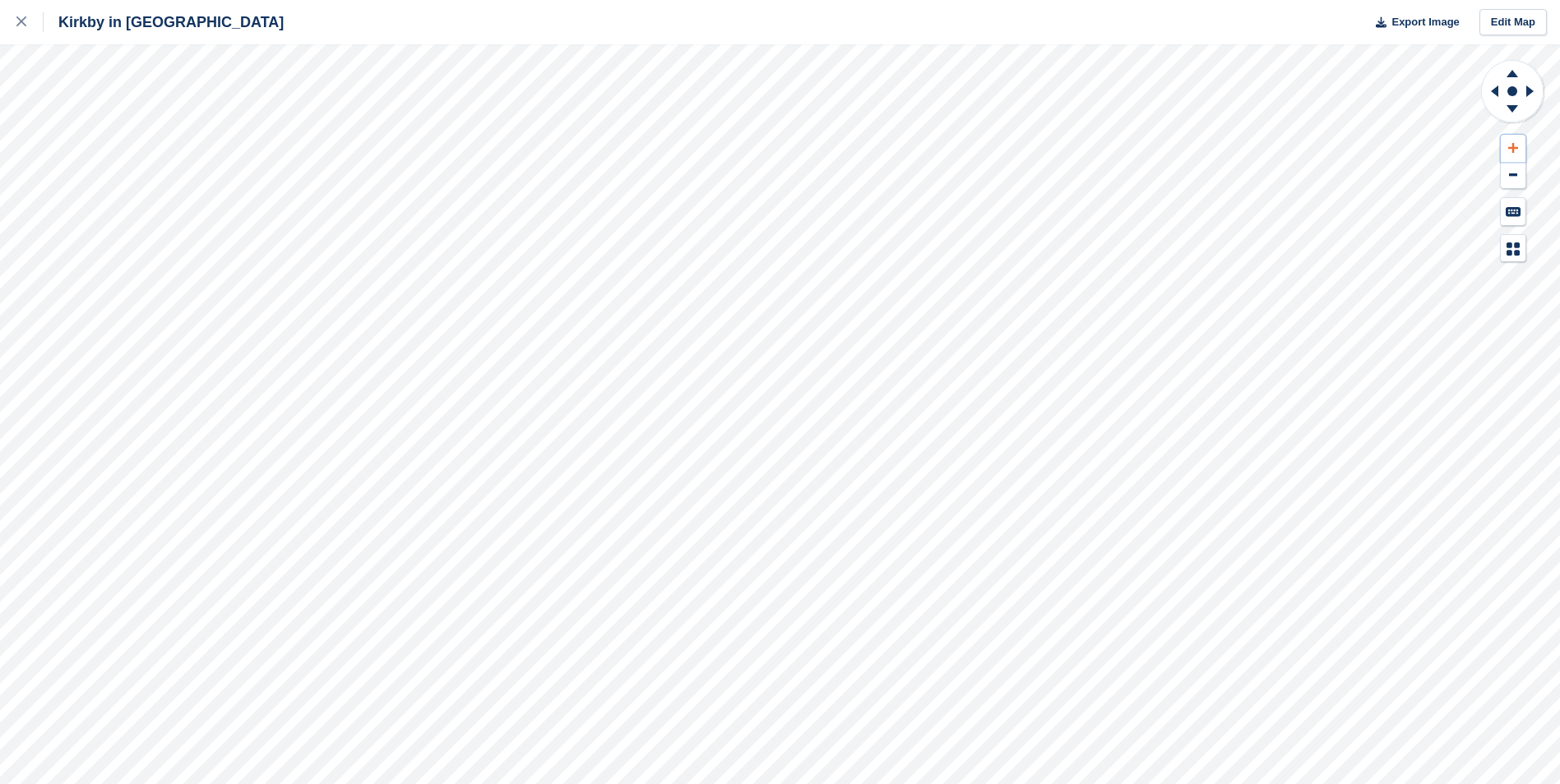
click at [1513, 142] on icon at bounding box center [1513, 148] width 10 height 12
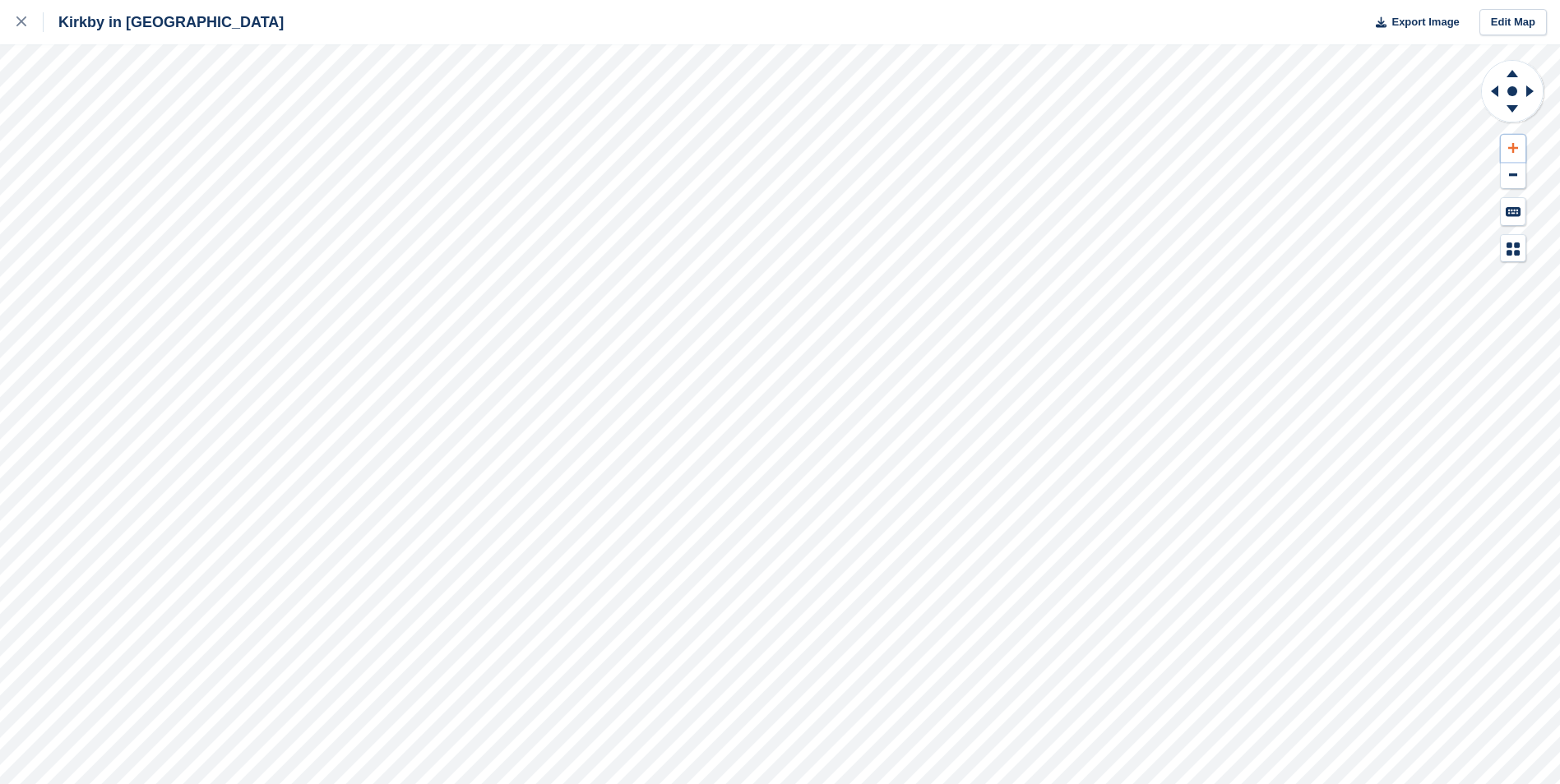
click at [1513, 142] on icon at bounding box center [1513, 148] width 10 height 12
